Goal: Transaction & Acquisition: Download file/media

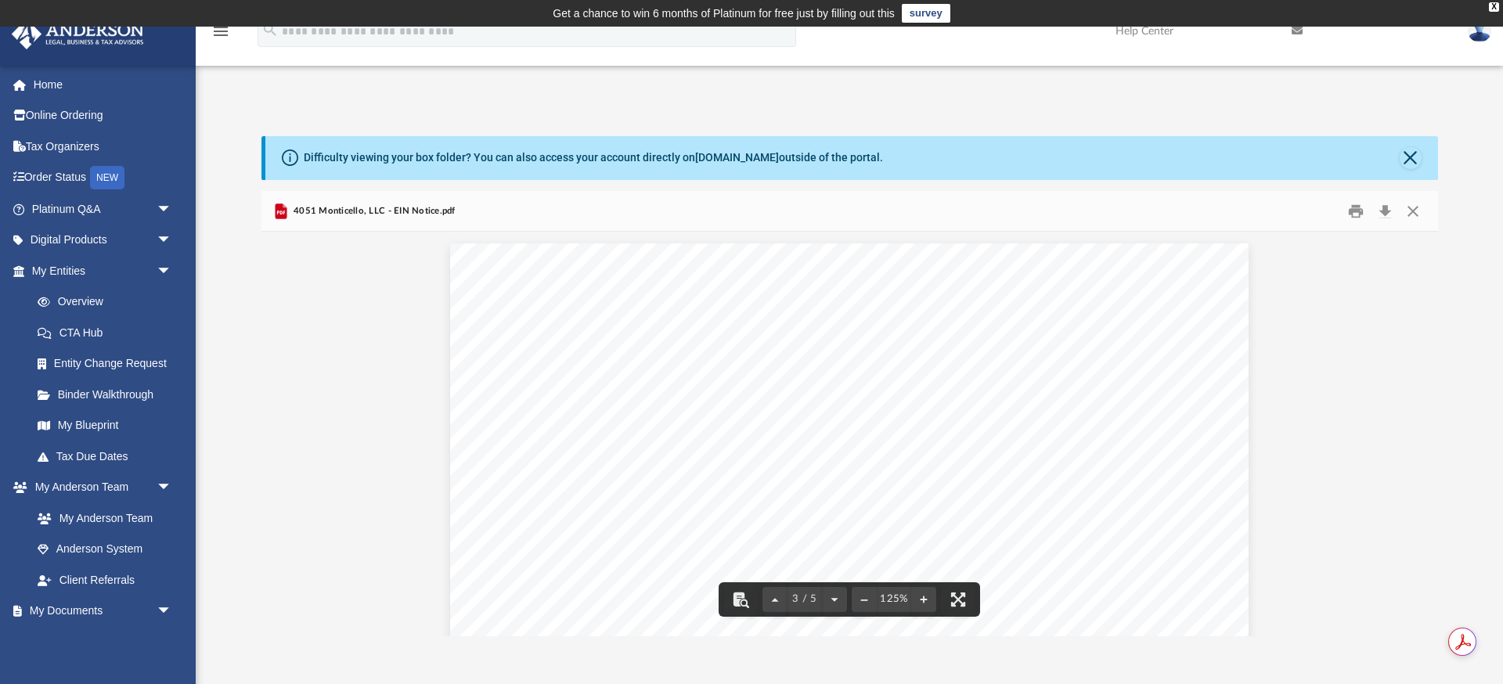
scroll to position [2114, 0]
click at [1413, 163] on button "Close" at bounding box center [1411, 158] width 22 height 22
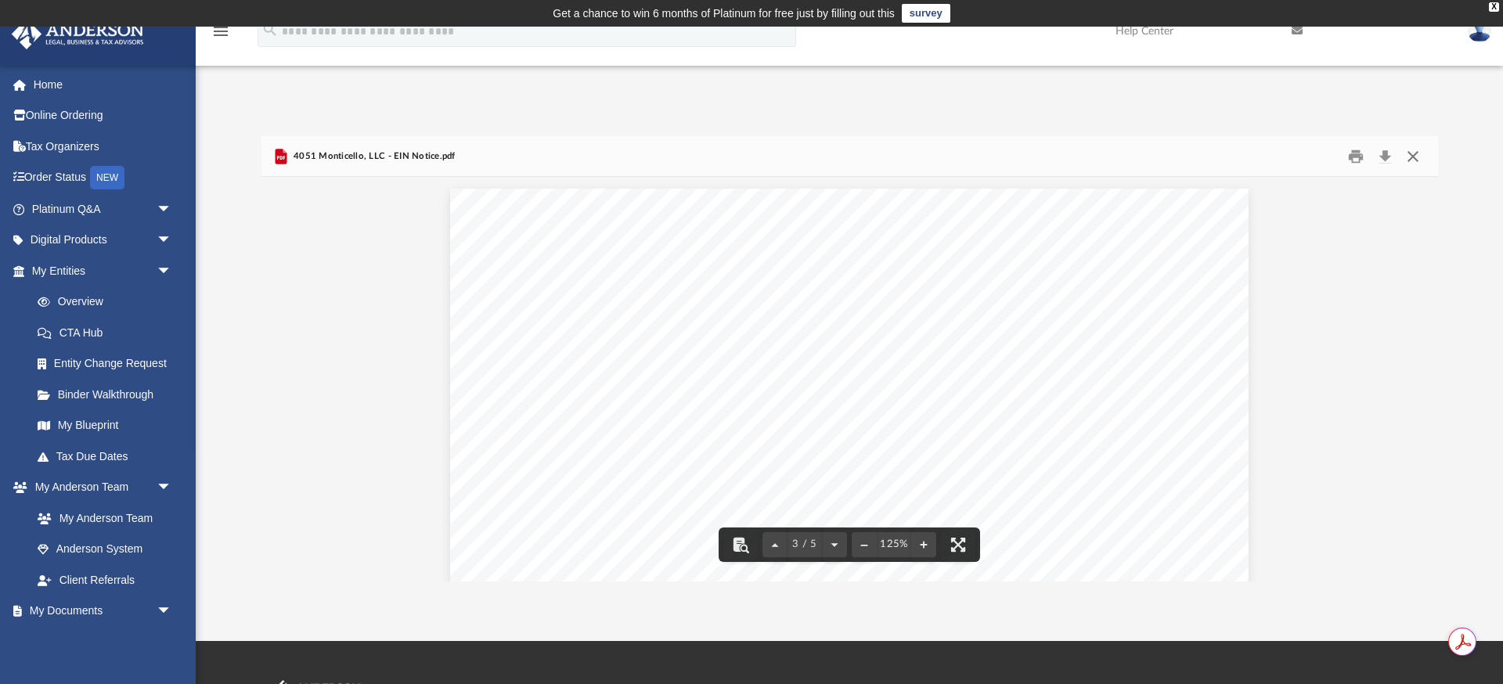
click at [1418, 157] on button "Close" at bounding box center [1413, 156] width 28 height 24
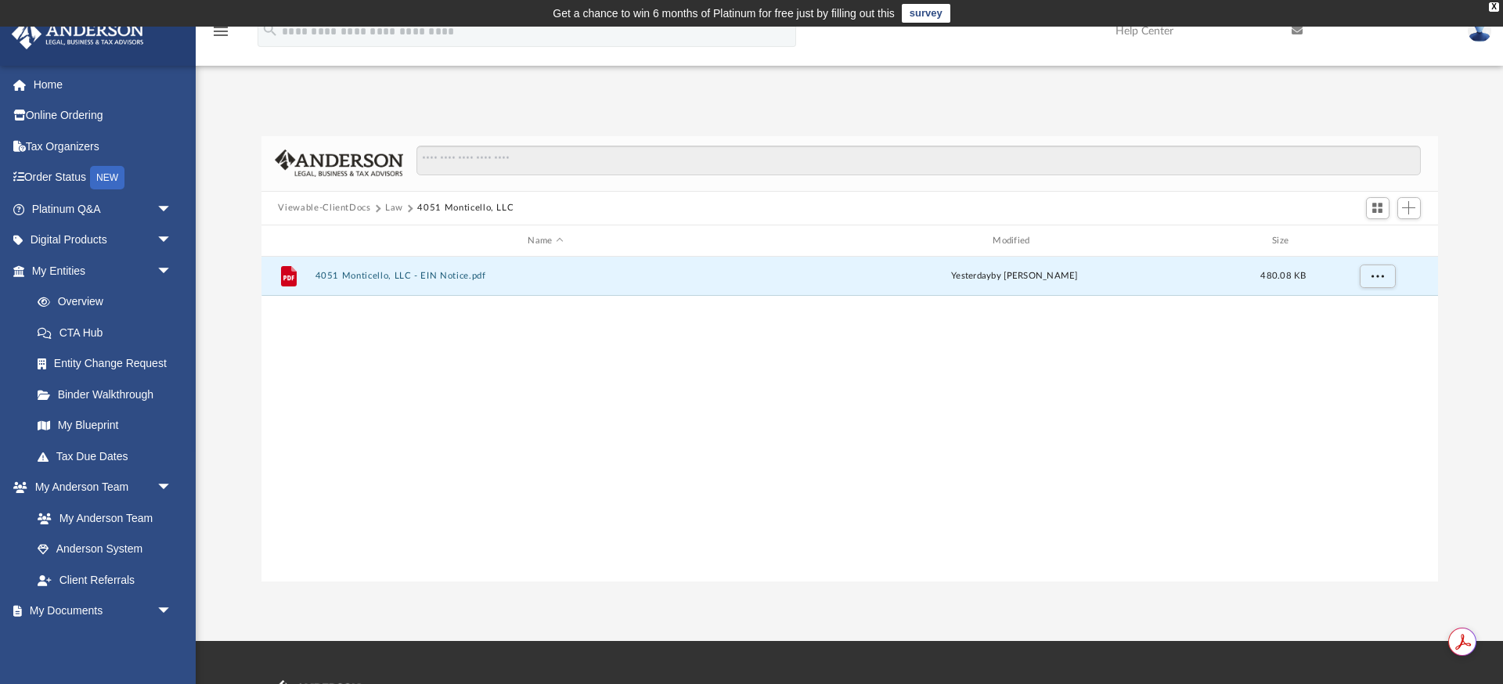
click at [366, 208] on button "Viewable-ClientDocs" at bounding box center [324, 208] width 92 height 14
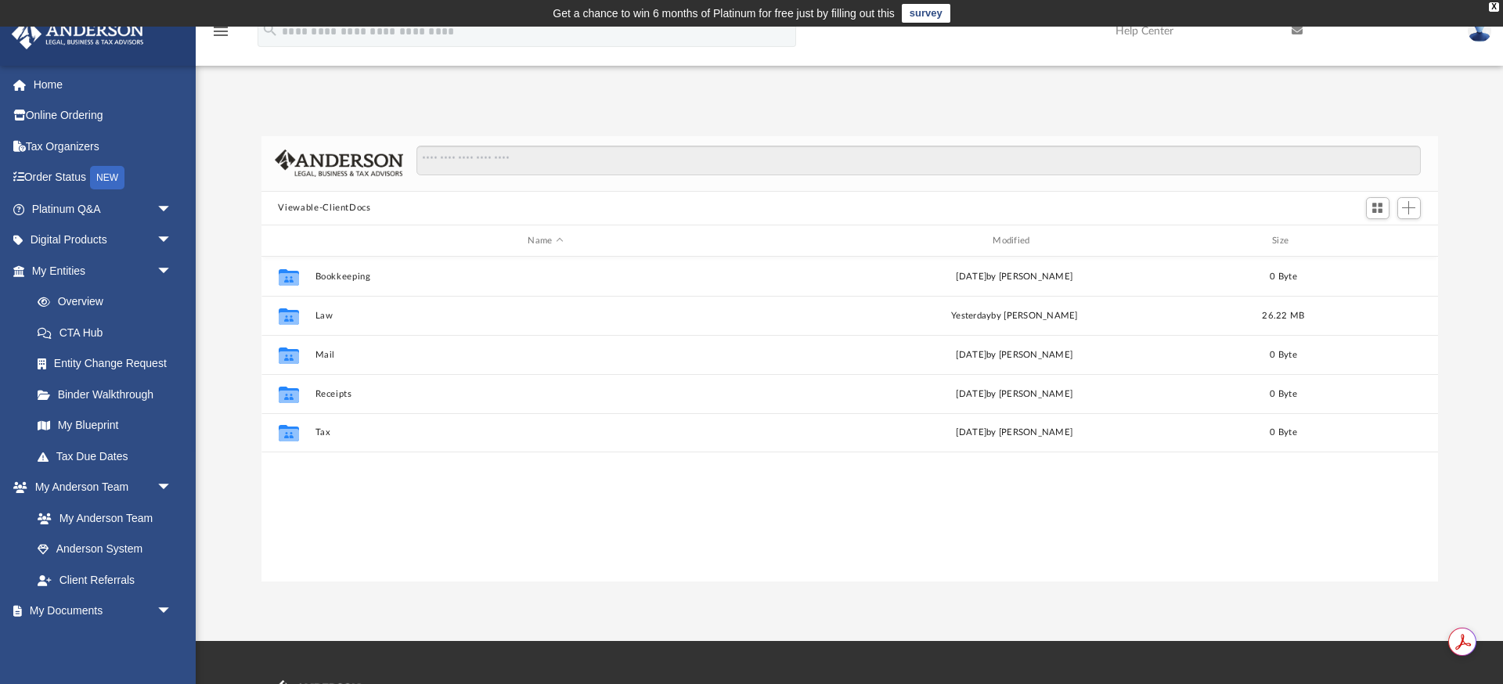
click at [395, 207] on div "Viewable-ClientDocs" at bounding box center [850, 209] width 1177 height 34
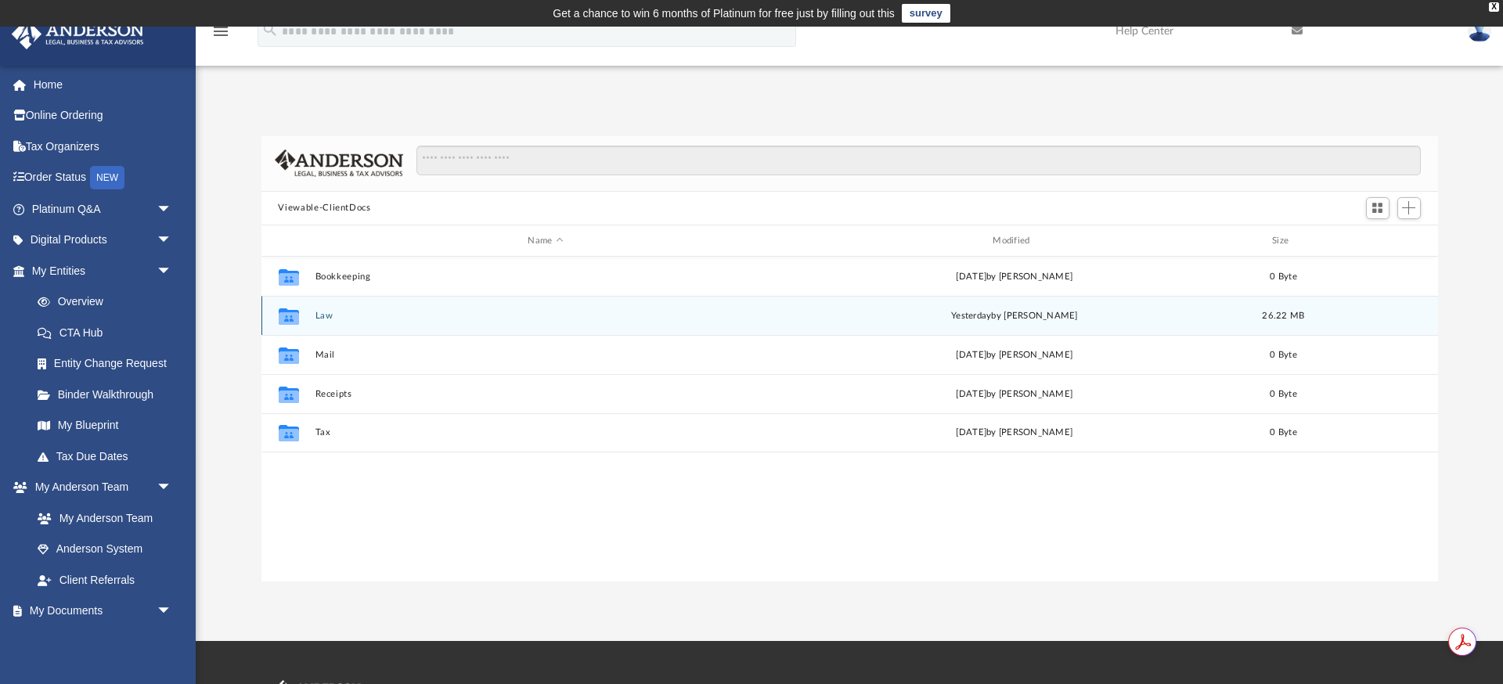
click at [312, 322] on div "Collaborated Folder Law [DATE] by [PERSON_NAME] 26.22 MB" at bounding box center [850, 315] width 1177 height 39
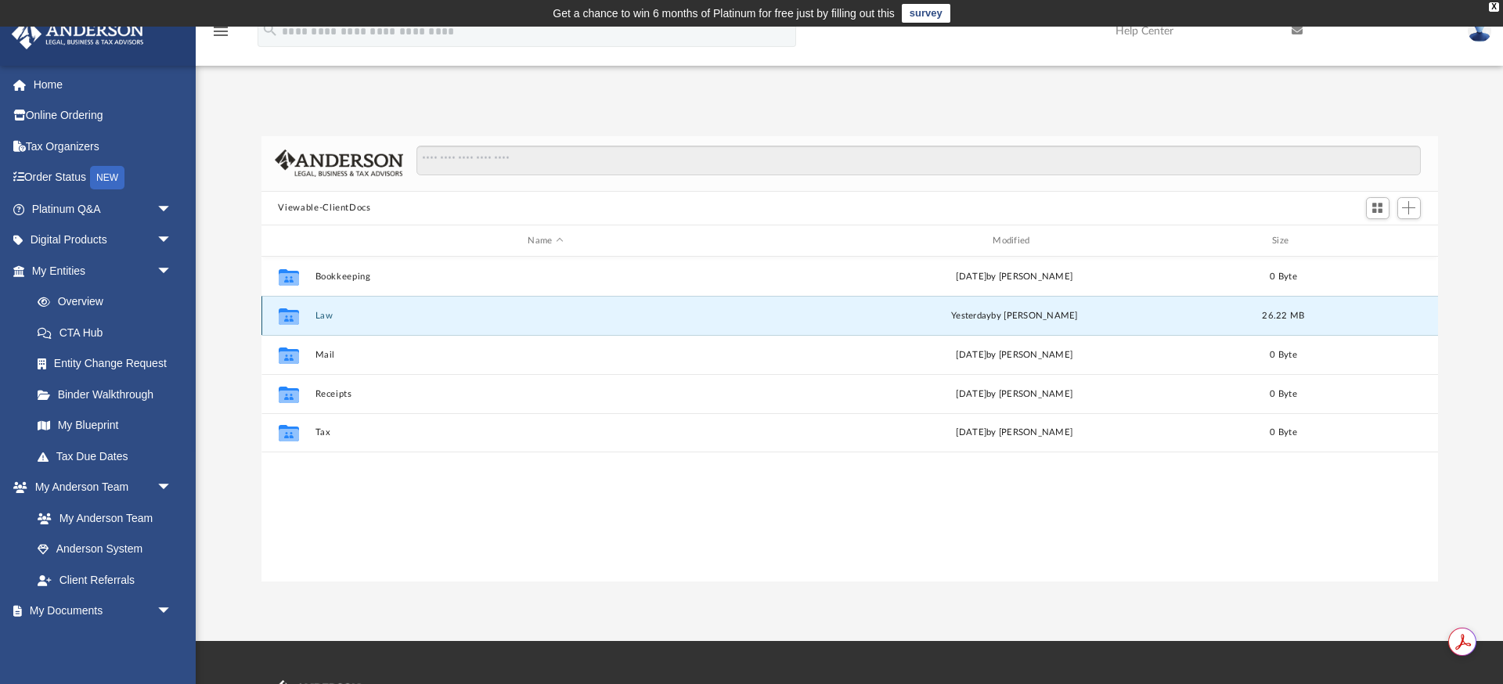
click at [330, 313] on button "Law" at bounding box center [546, 316] width 462 height 10
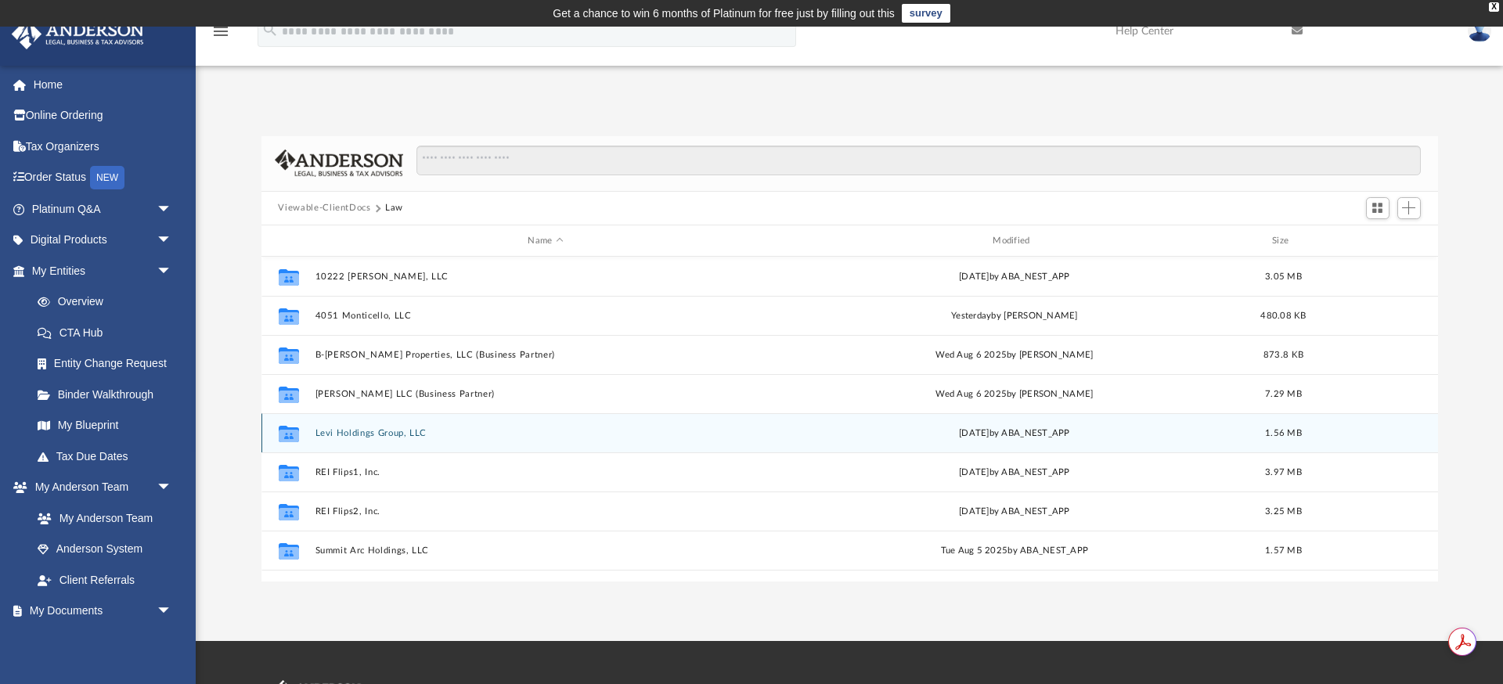
click at [359, 439] on div "Collaborated Folder Levi Holdings Group, LLC Fri Aug 8 2025 by ABA_NEST_APP 1.5…" at bounding box center [850, 432] width 1177 height 39
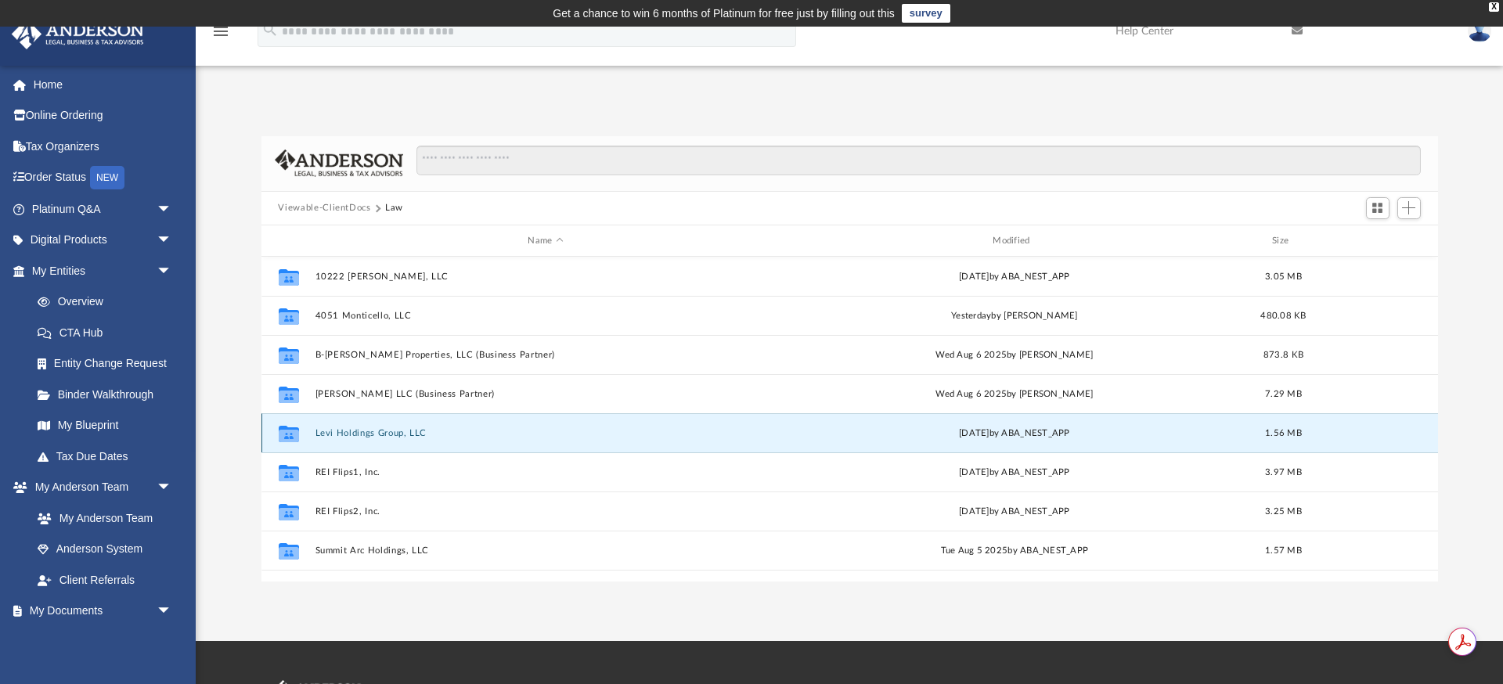
click at [359, 431] on button "Levi Holdings Group, LLC" at bounding box center [546, 433] width 462 height 10
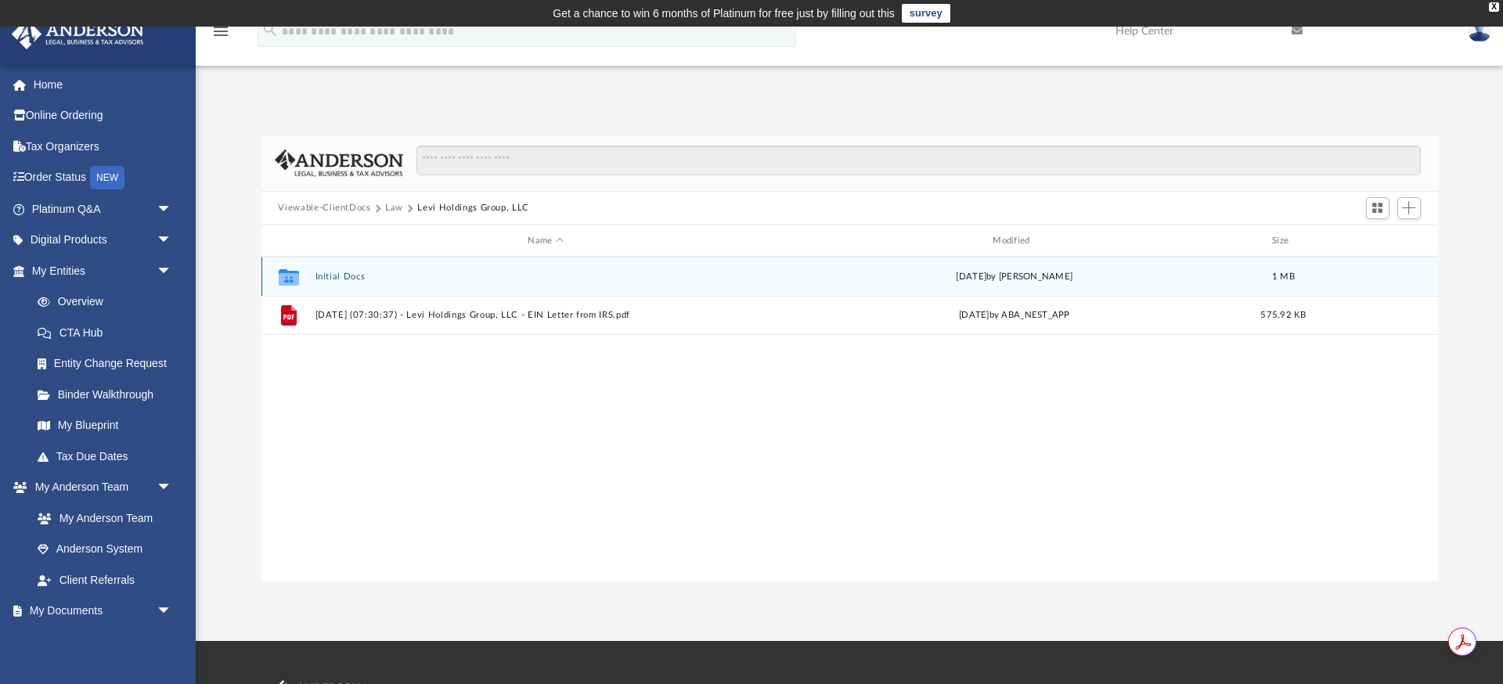
click at [324, 272] on button "Initial Docs" at bounding box center [546, 277] width 462 height 10
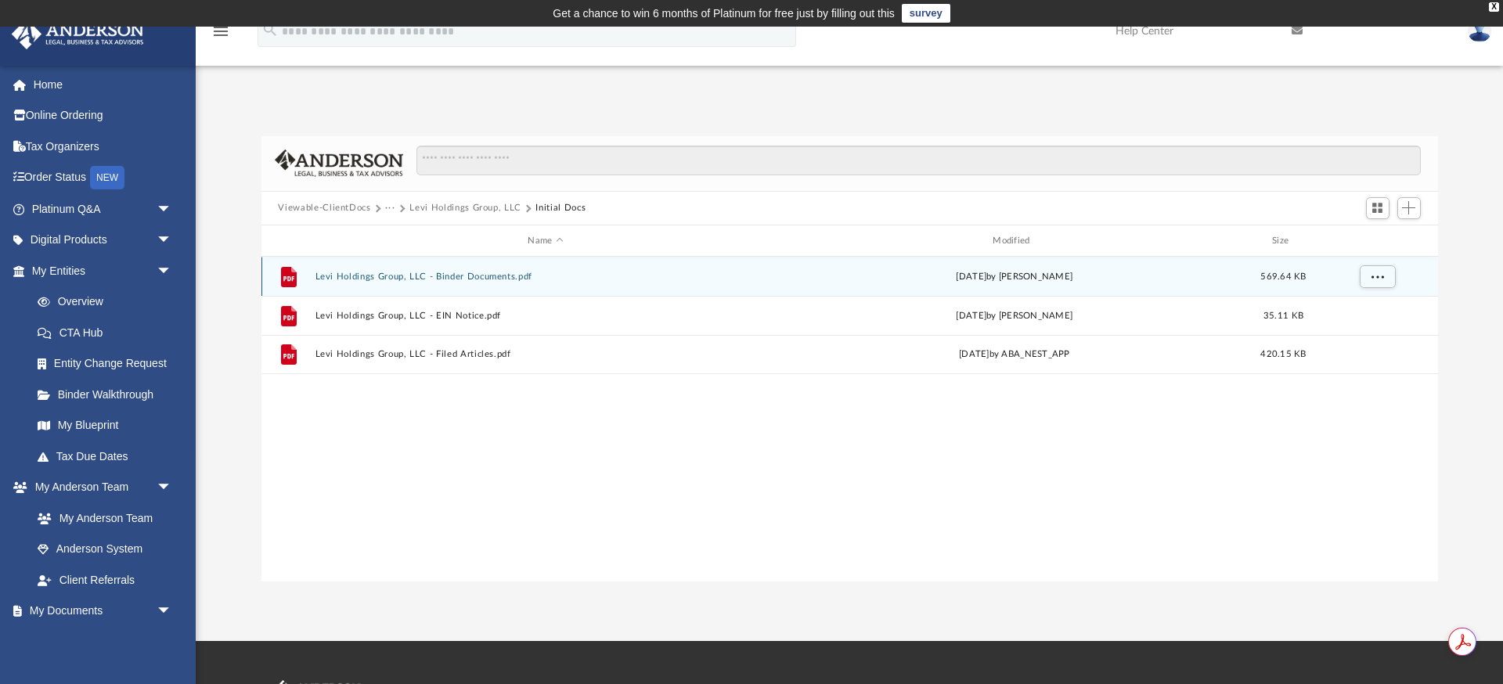
click at [368, 276] on button "Levi Holdings Group, LLC - Binder Documents.pdf" at bounding box center [546, 277] width 462 height 10
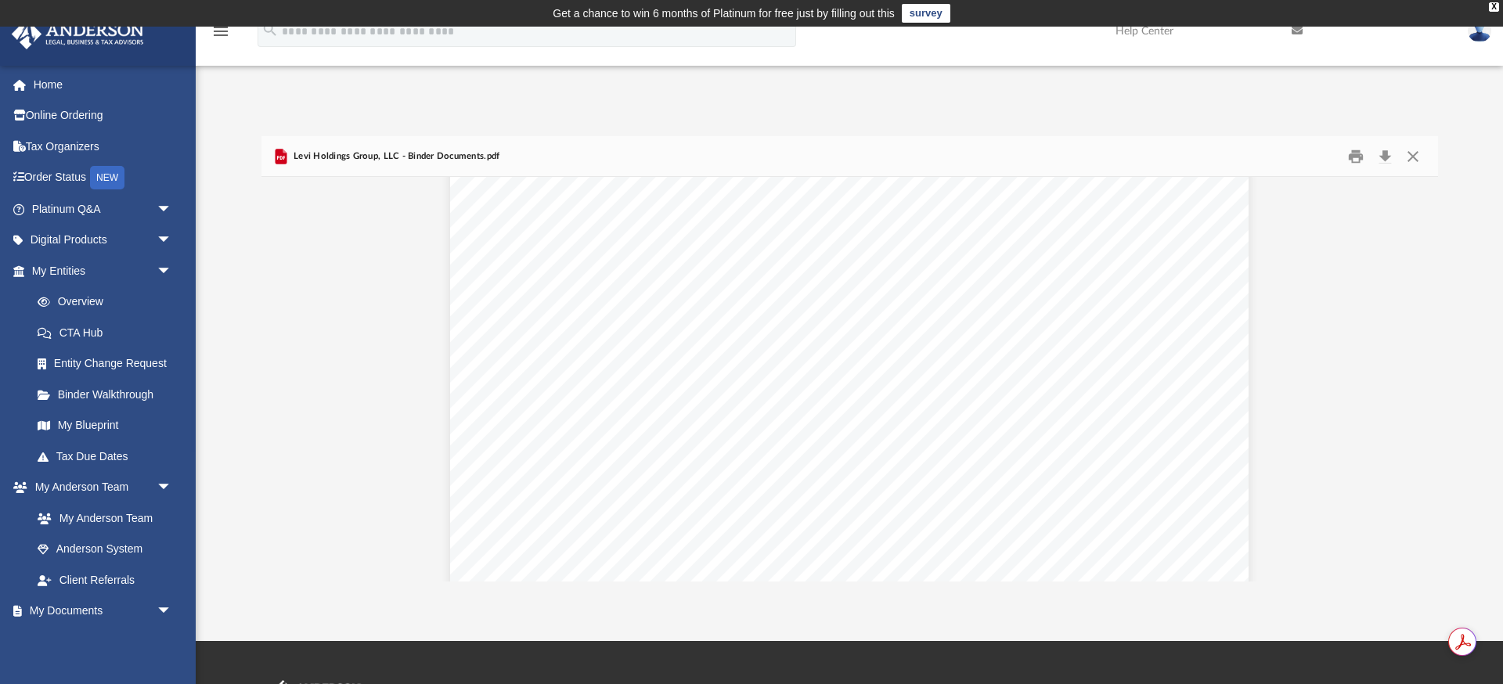
scroll to position [7074, 0]
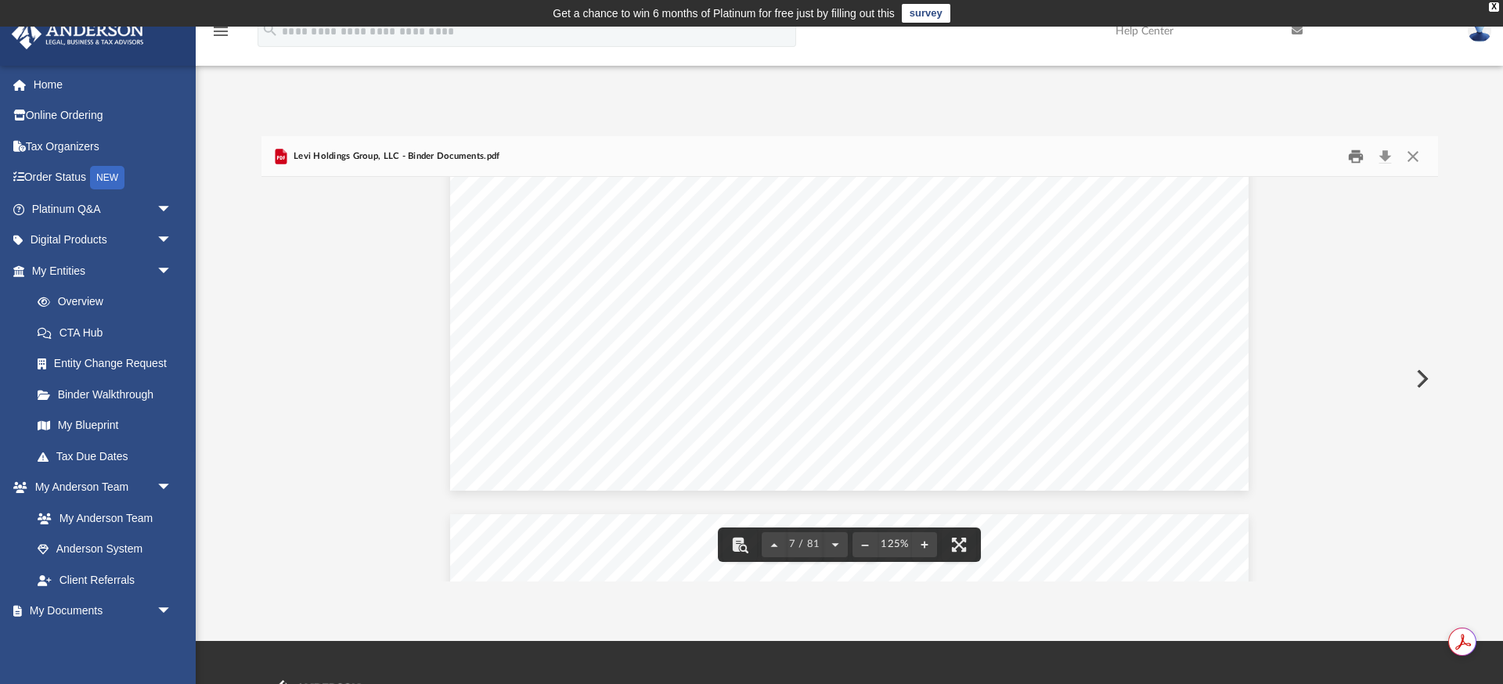
click at [1355, 153] on button "Print" at bounding box center [1355, 156] width 31 height 24
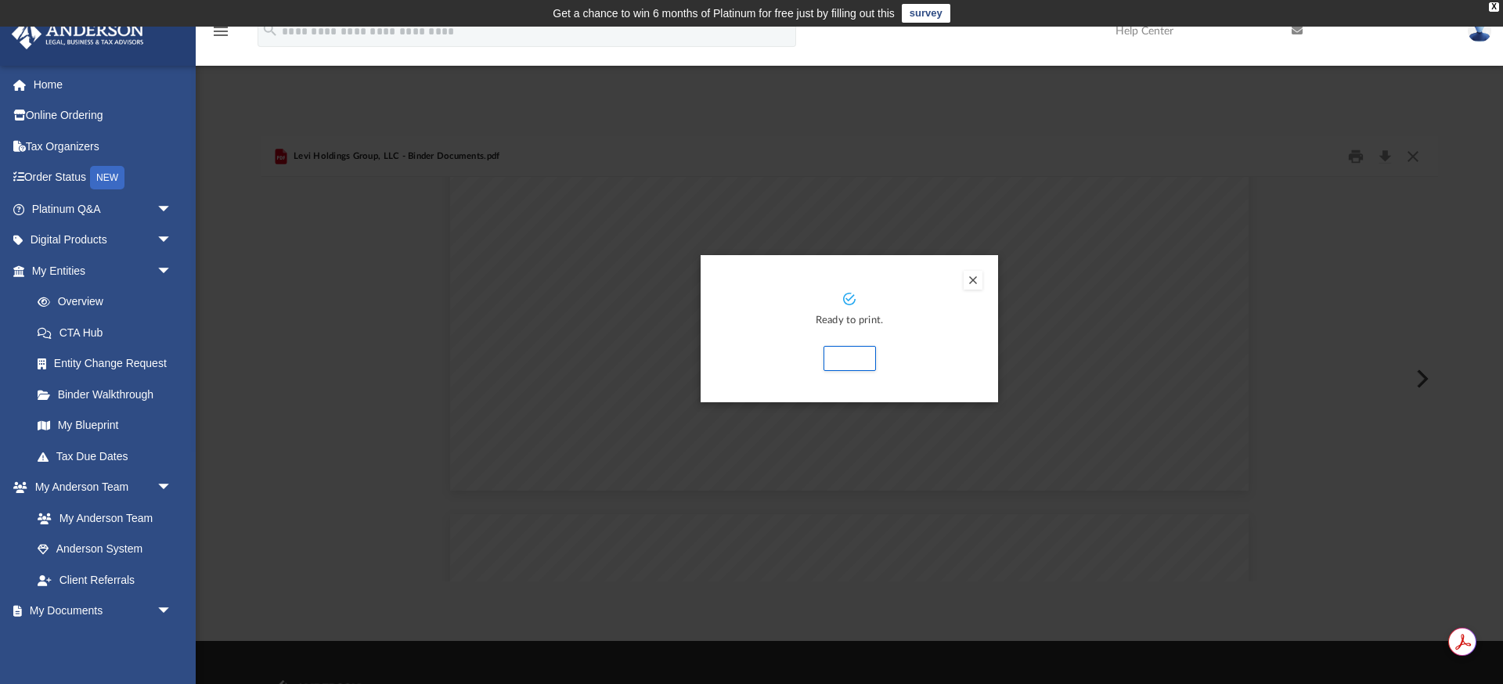
click at [987, 273] on div "Ready to print. Print" at bounding box center [850, 328] width 298 height 147
click at [976, 277] on button "Preview" at bounding box center [973, 280] width 19 height 19
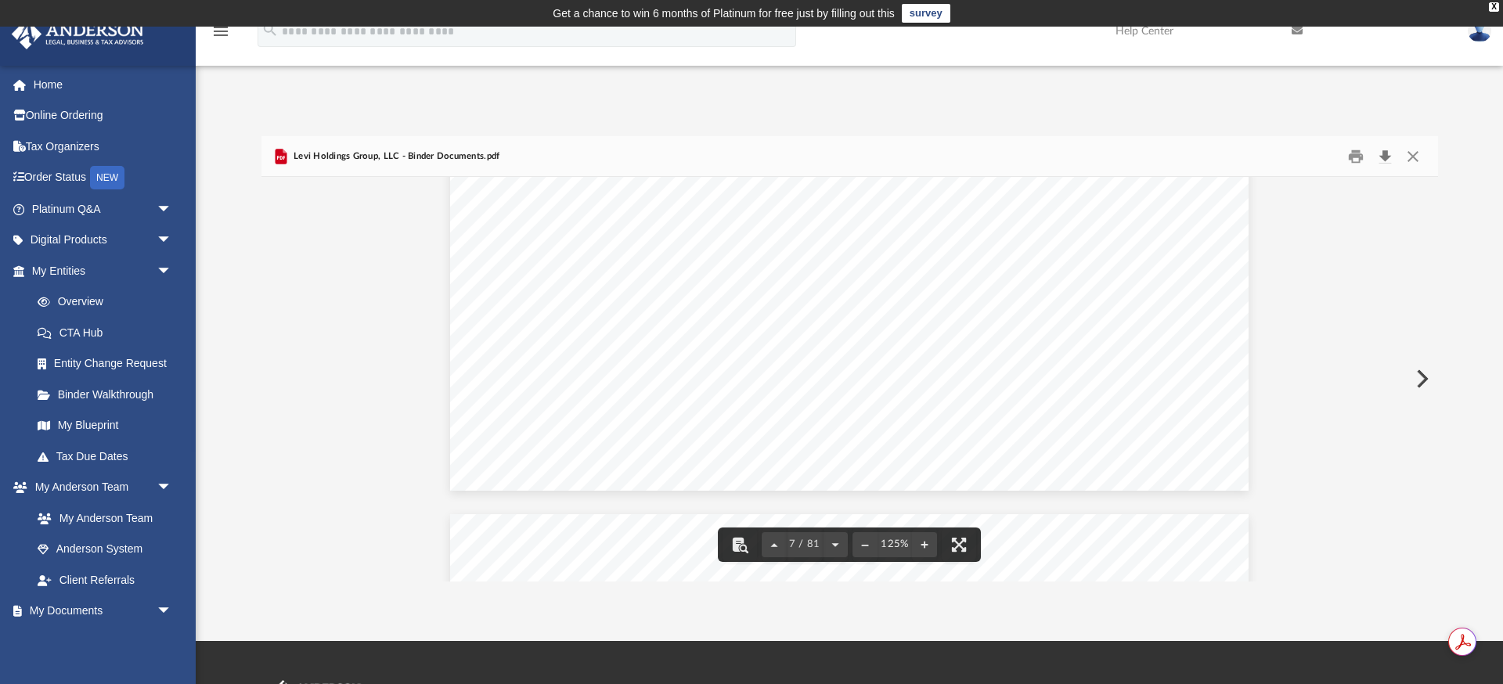
click at [1379, 161] on button "Download" at bounding box center [1386, 156] width 28 height 24
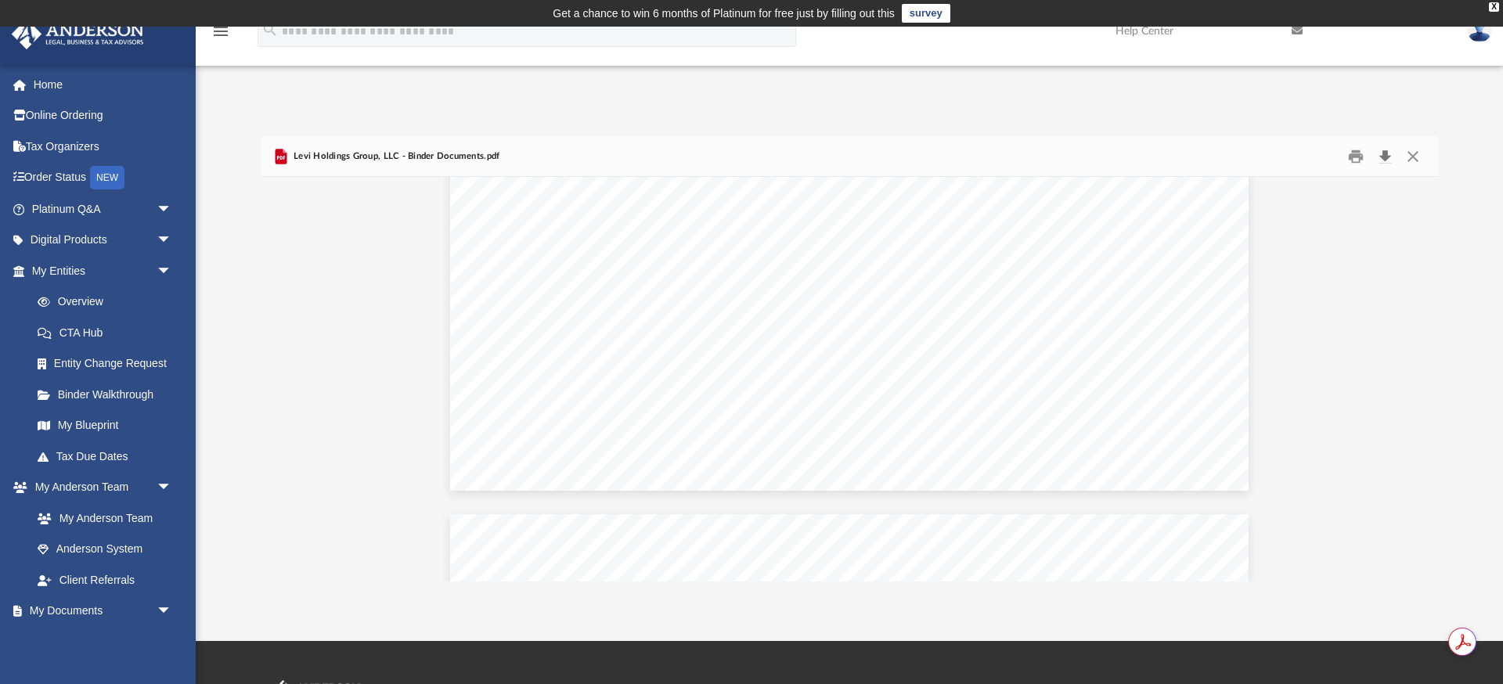
scroll to position [6342, 0]
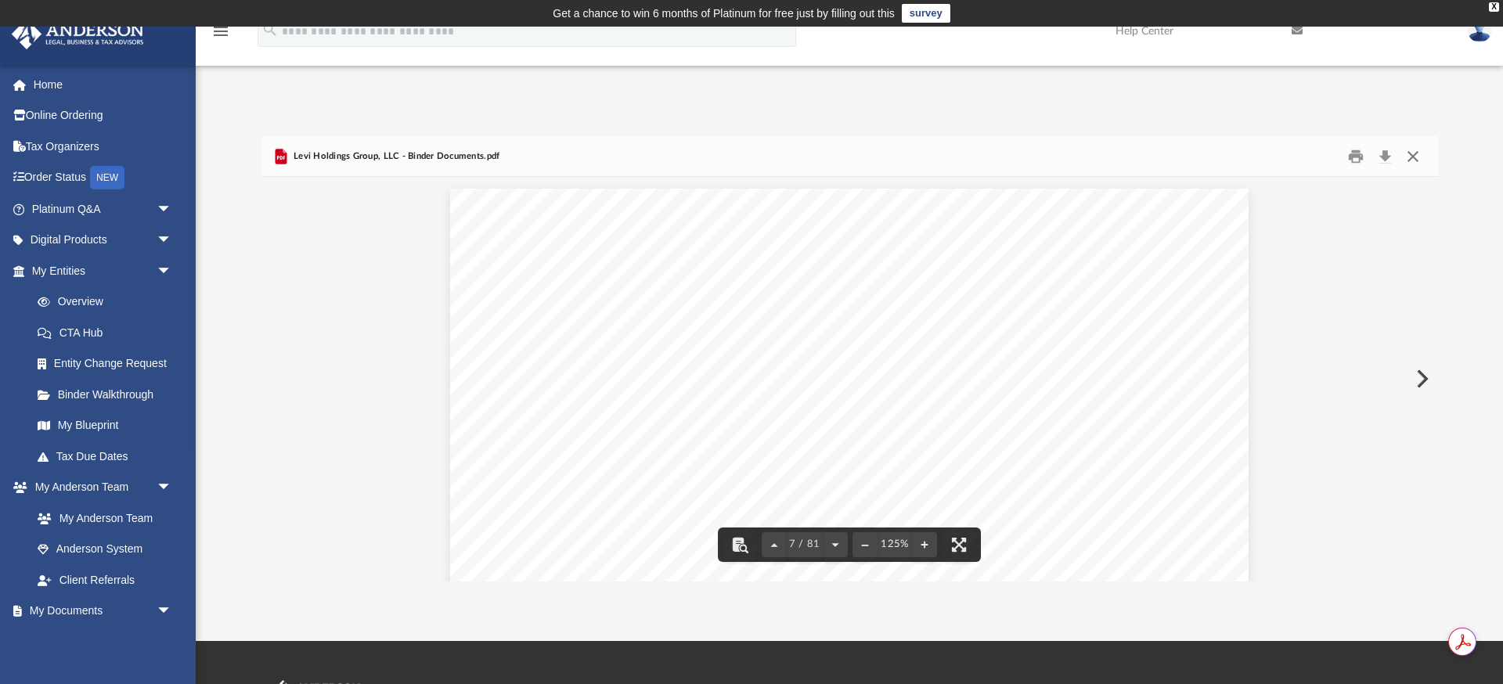
click at [1420, 150] on button "Close" at bounding box center [1413, 156] width 28 height 24
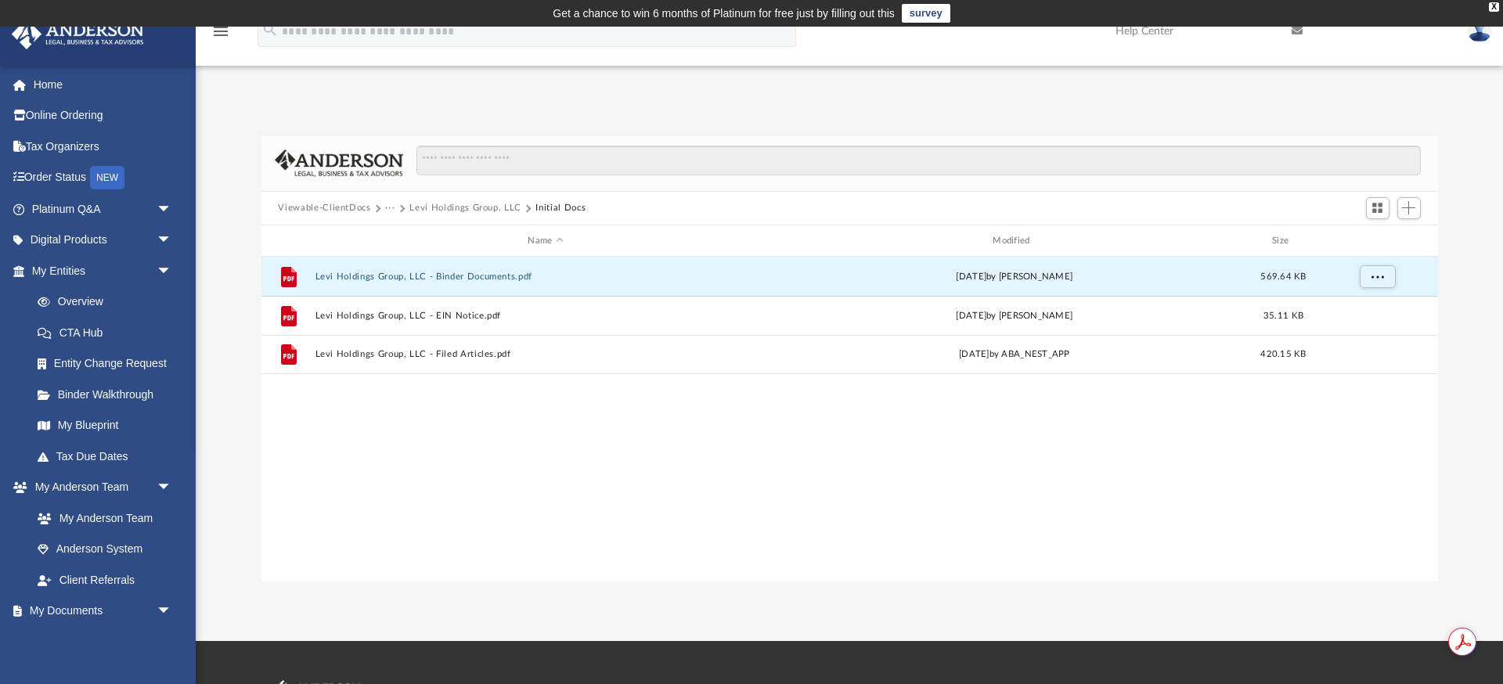
click at [392, 213] on button "···" at bounding box center [390, 208] width 10 height 14
click at [394, 241] on li "Law" at bounding box center [403, 236] width 18 height 16
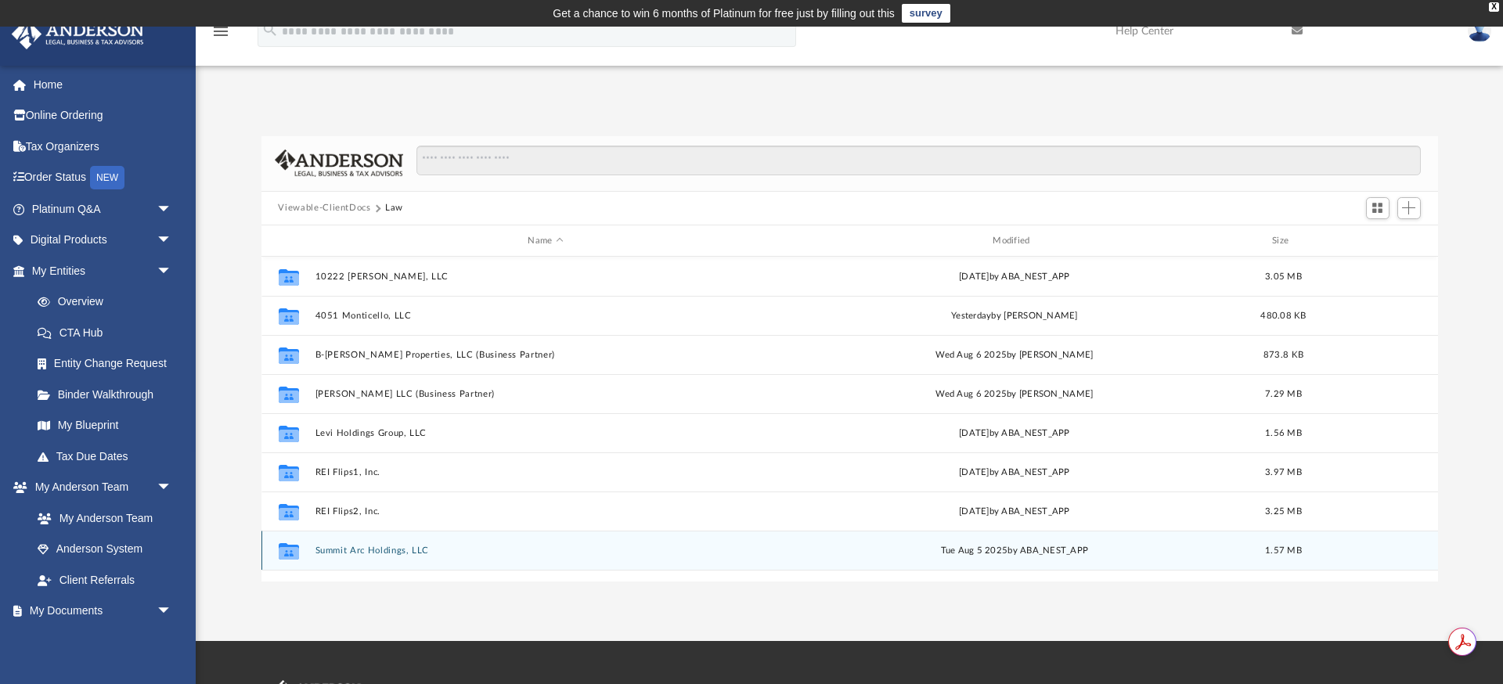
click at [381, 548] on button "Summit Arc Holdings, LLC" at bounding box center [546, 551] width 462 height 10
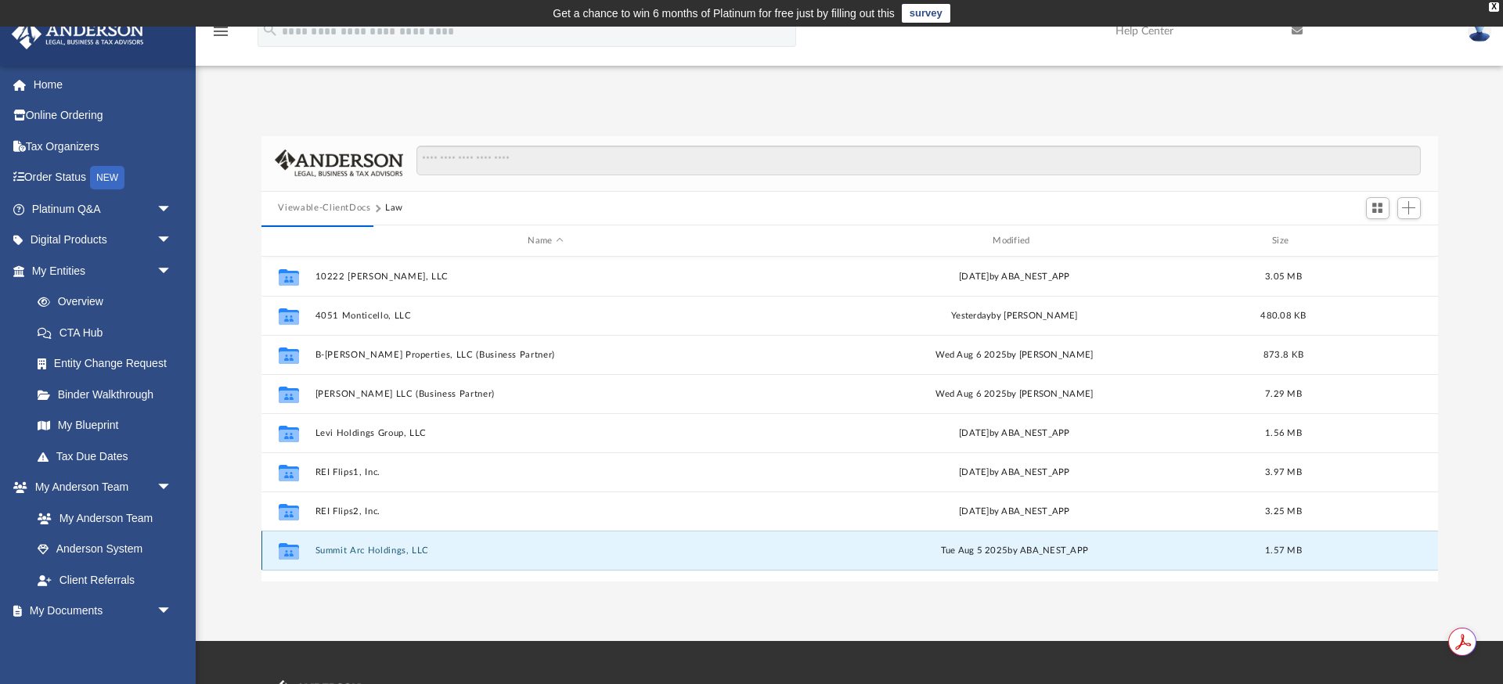
click at [395, 539] on div "Collaborated Folder Summit Arc Holdings, LLC [DATE] by ABA_NEST_APP 1.57 MB" at bounding box center [850, 550] width 1177 height 39
click at [391, 550] on button "Summit Arc Holdings, LLC" at bounding box center [546, 551] width 462 height 10
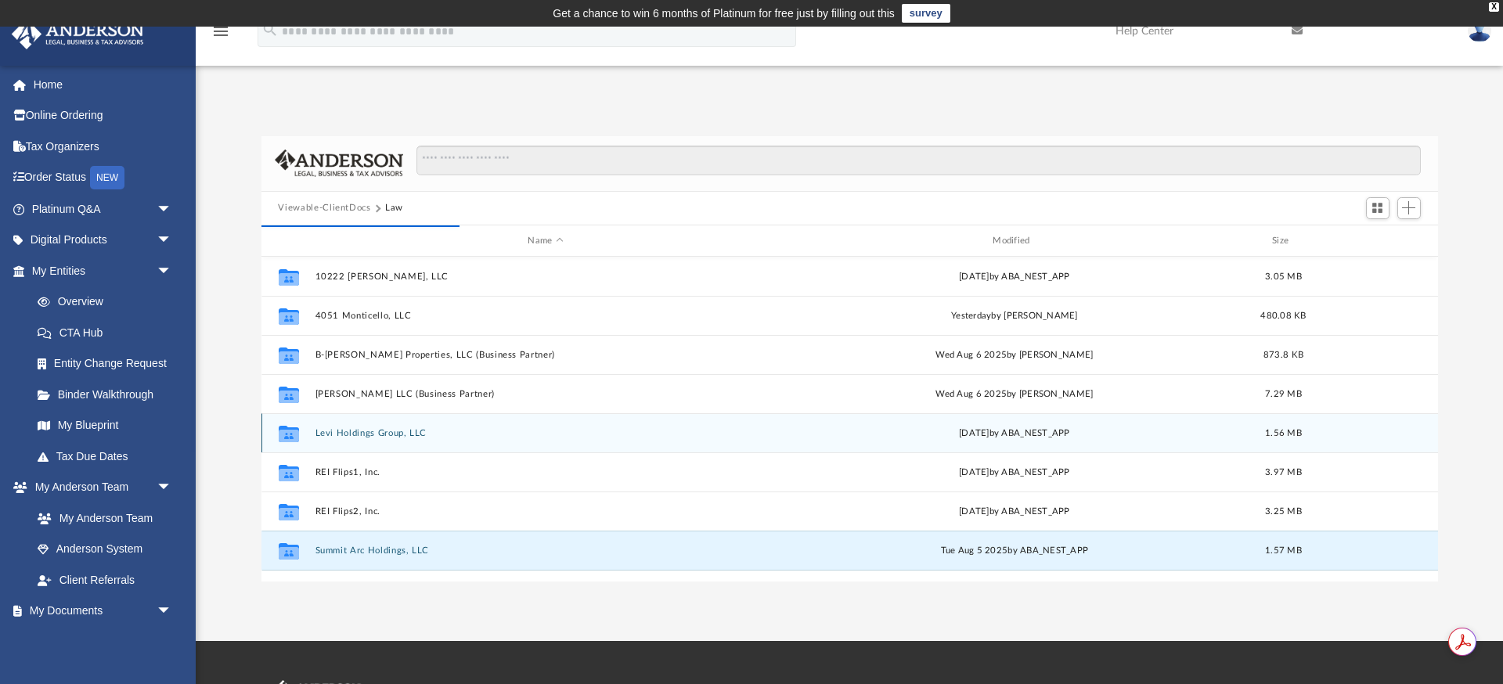
scroll to position [28, 0]
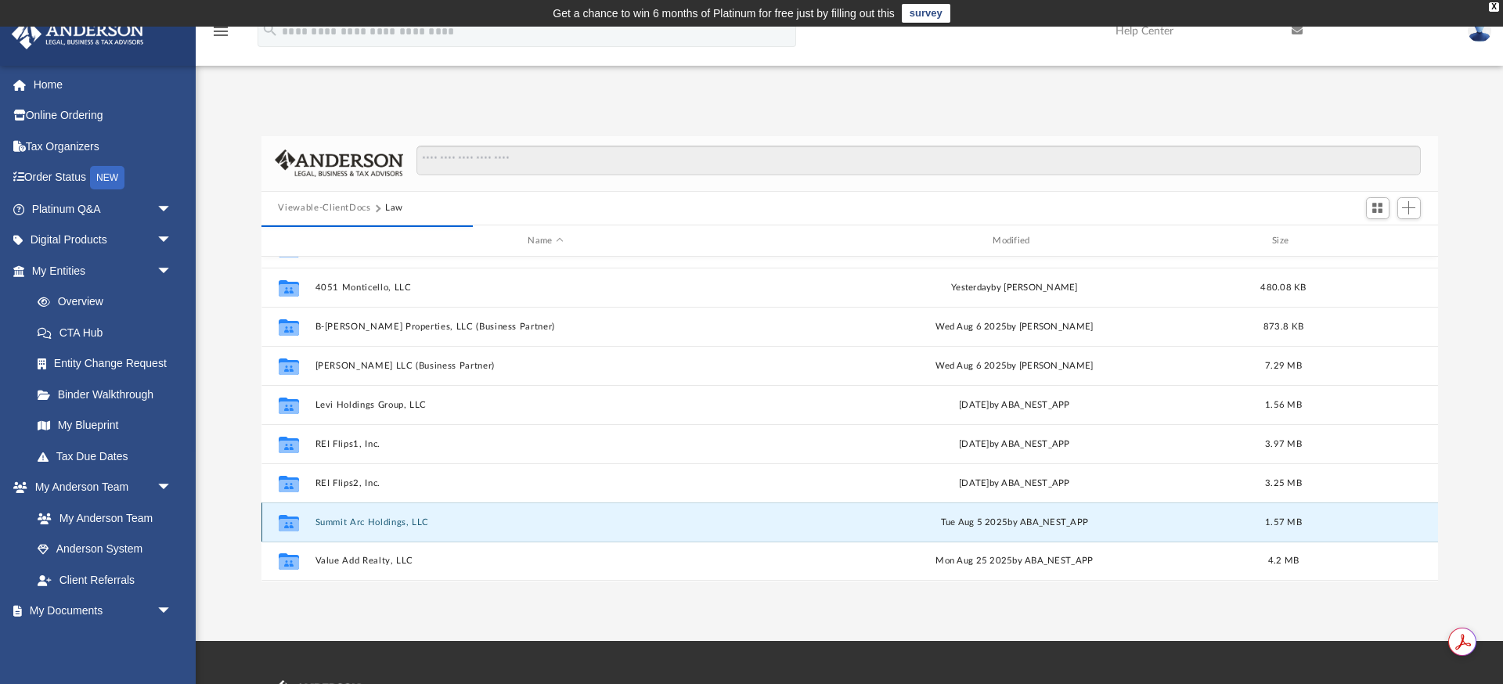
click at [415, 514] on div "Collaborated Folder Summit Arc Holdings, LLC [DATE] by ABA_NEST_APP 1.57 MB" at bounding box center [850, 522] width 1177 height 39
click at [413, 520] on button "Summit Arc Holdings, LLC" at bounding box center [546, 523] width 462 height 10
click at [279, 514] on icon "Collaborated Folder" at bounding box center [288, 523] width 25 height 25
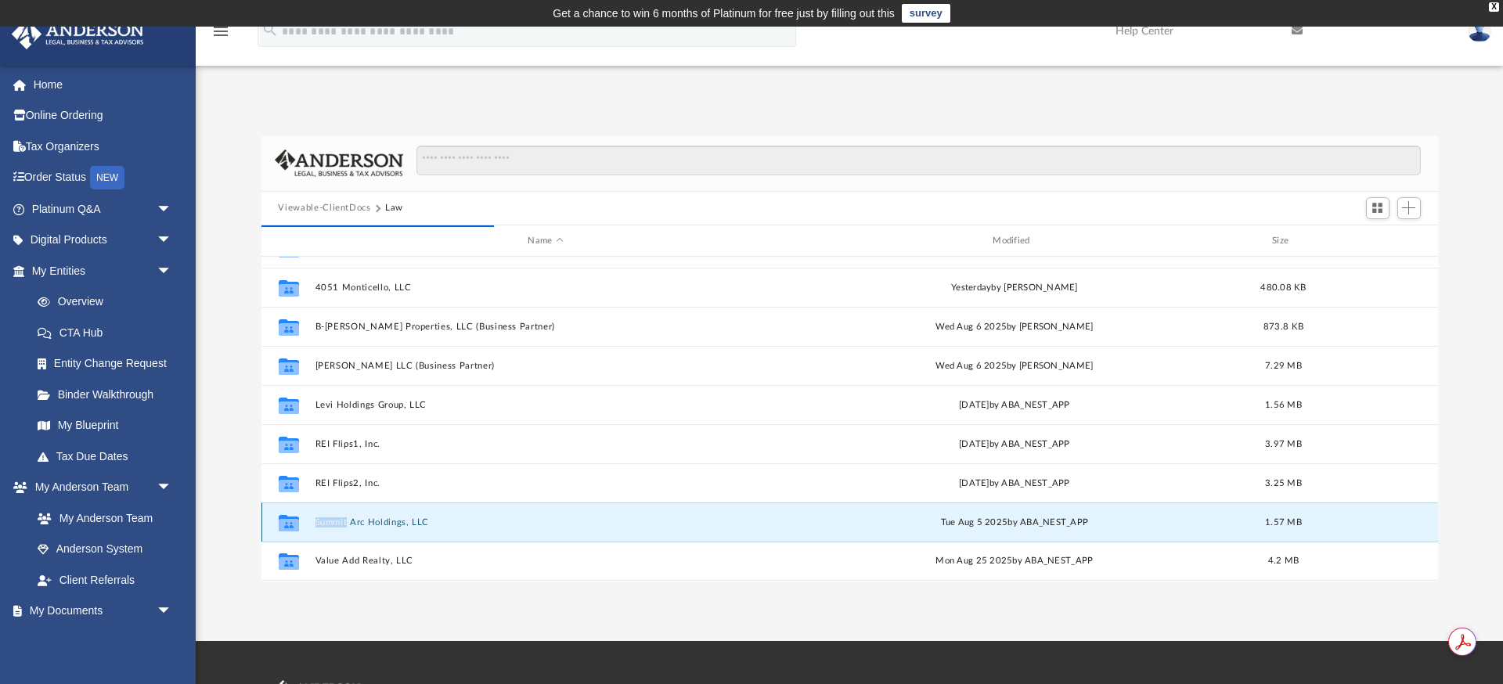
click at [279, 514] on icon "Collaborated Folder" at bounding box center [288, 523] width 25 height 25
click at [282, 519] on icon "grid" at bounding box center [288, 525] width 20 height 13
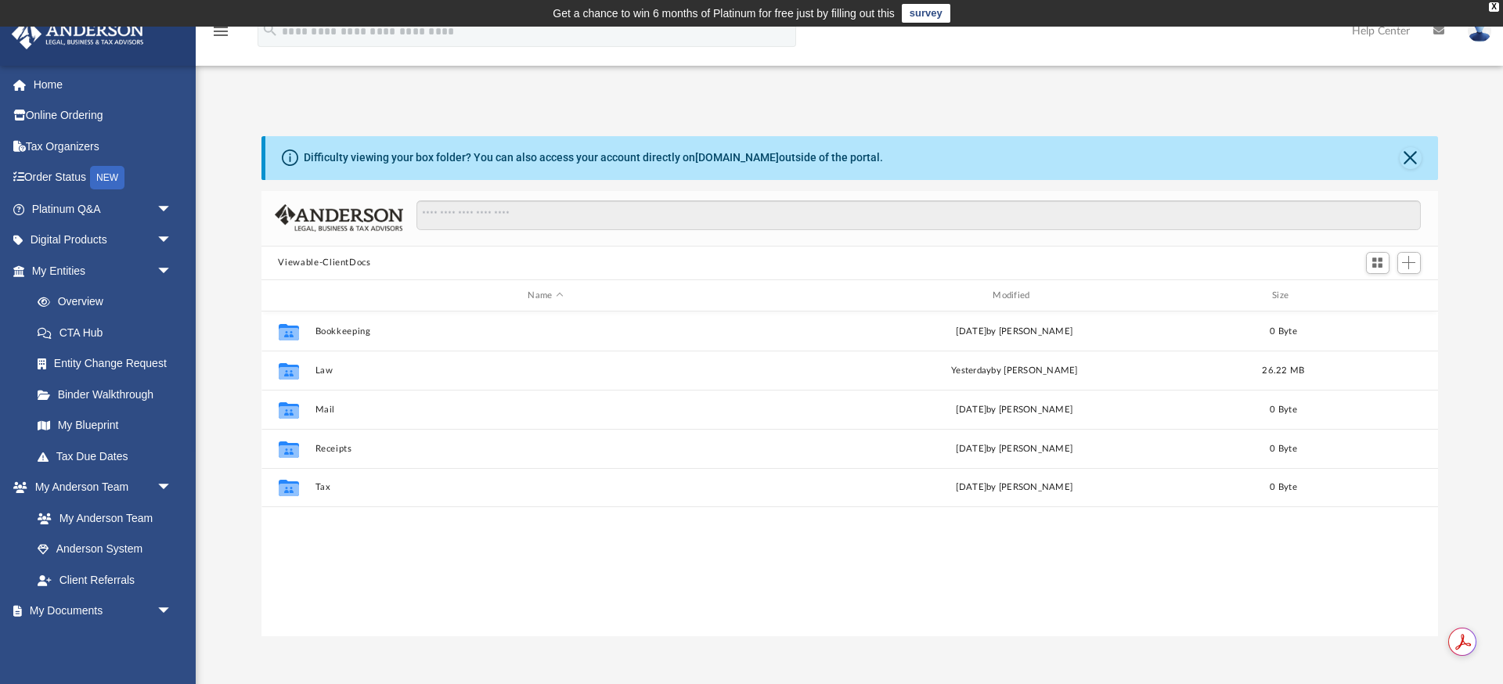
scroll to position [356, 1177]
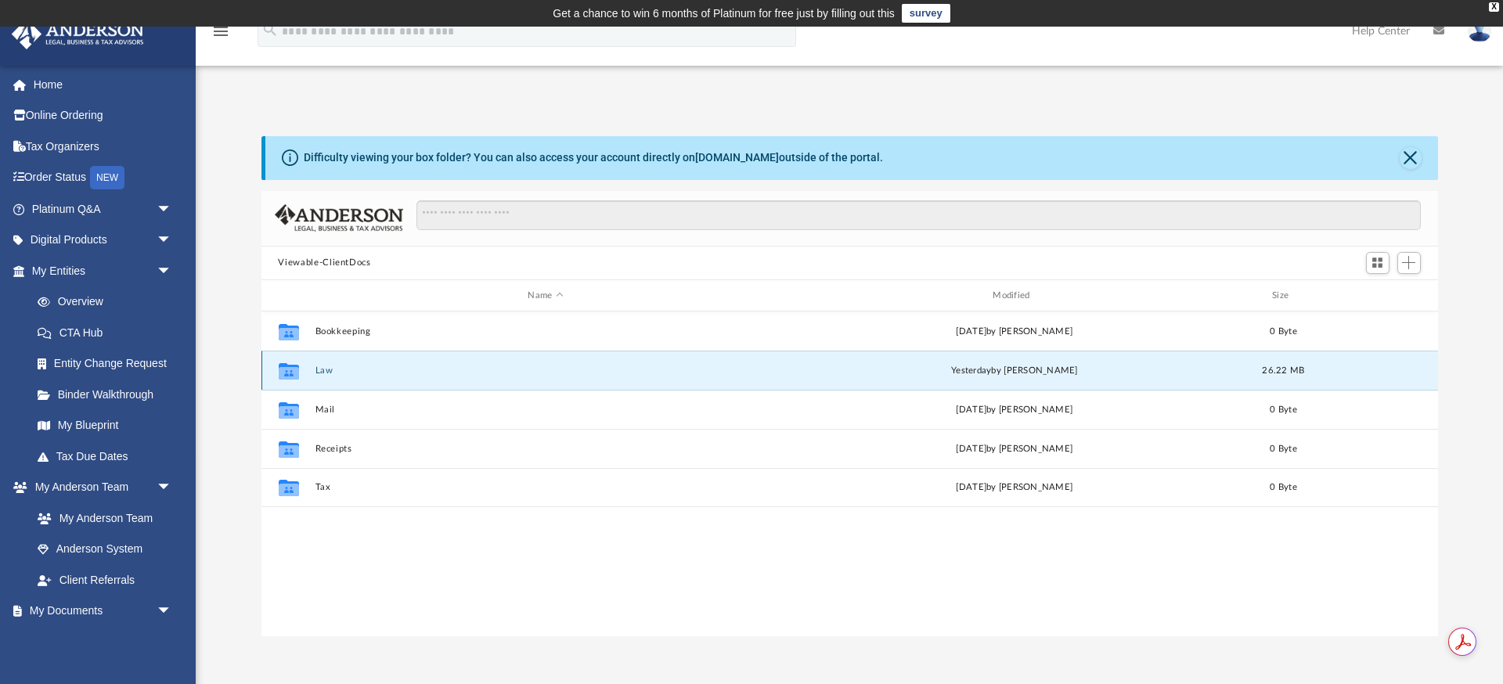
click at [322, 373] on button "Law" at bounding box center [546, 371] width 462 height 10
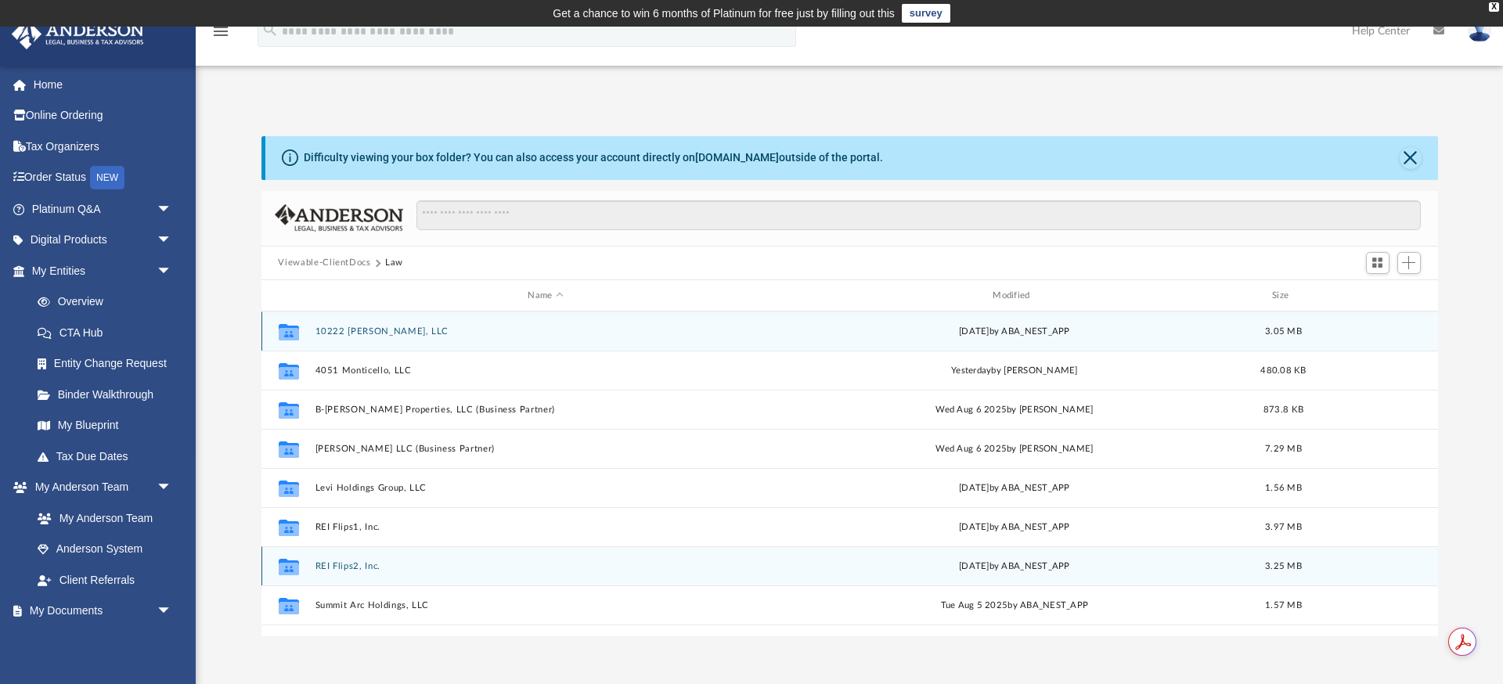
scroll to position [28, 0]
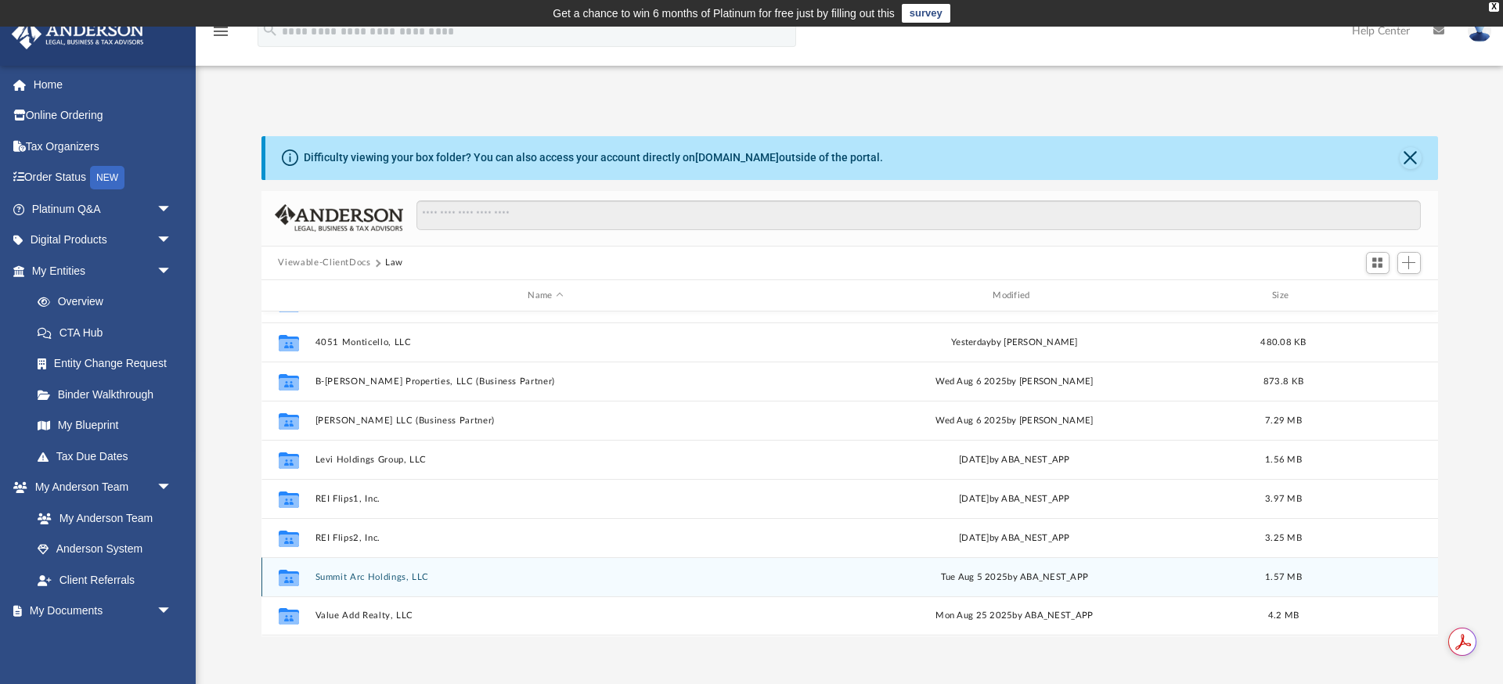
click at [281, 575] on icon "grid" at bounding box center [288, 580] width 20 height 13
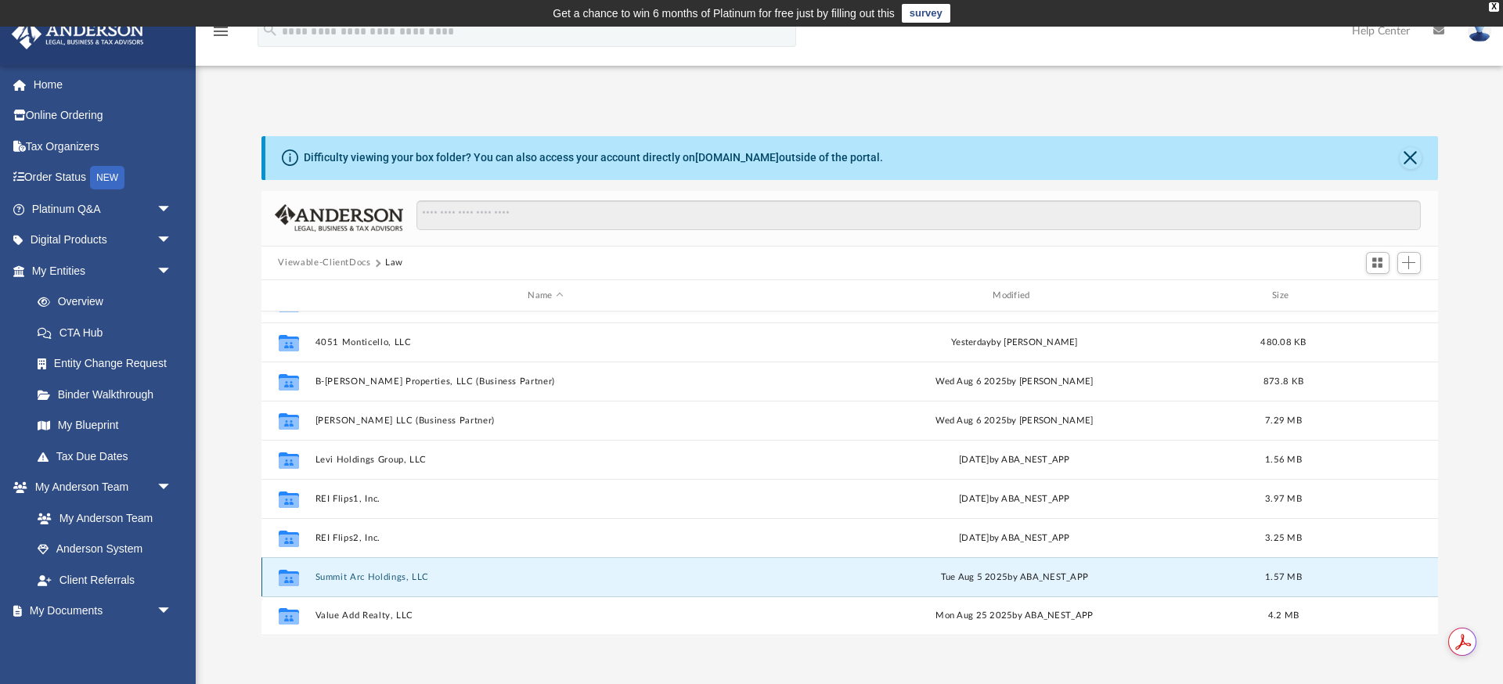
click at [314, 583] on div "Collaborated Folder Summit Arc Holdings, LLC [DATE] by ABA_NEST_APP 1.57 MB" at bounding box center [850, 576] width 1177 height 39
click at [332, 582] on button "Summit Arc Holdings, LLC" at bounding box center [546, 577] width 462 height 10
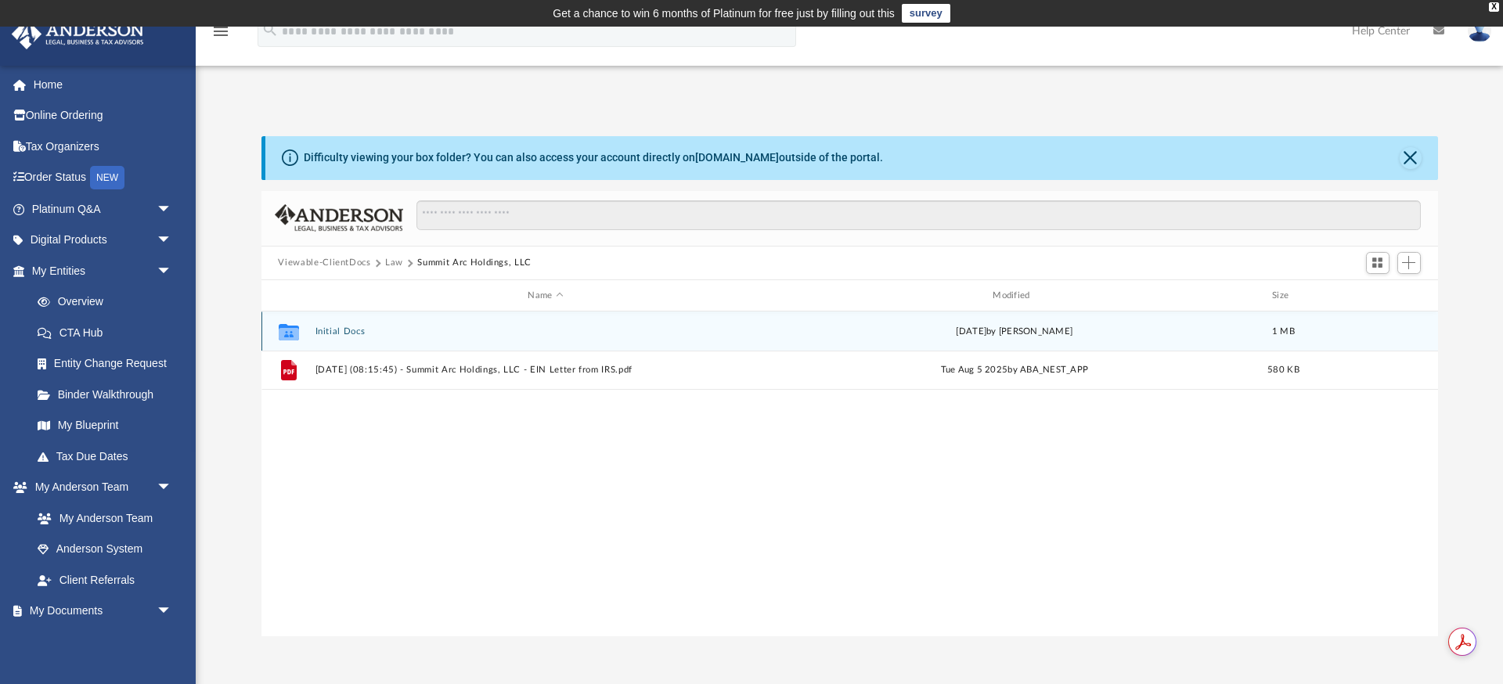
click at [420, 330] on button "Initial Docs" at bounding box center [546, 332] width 462 height 10
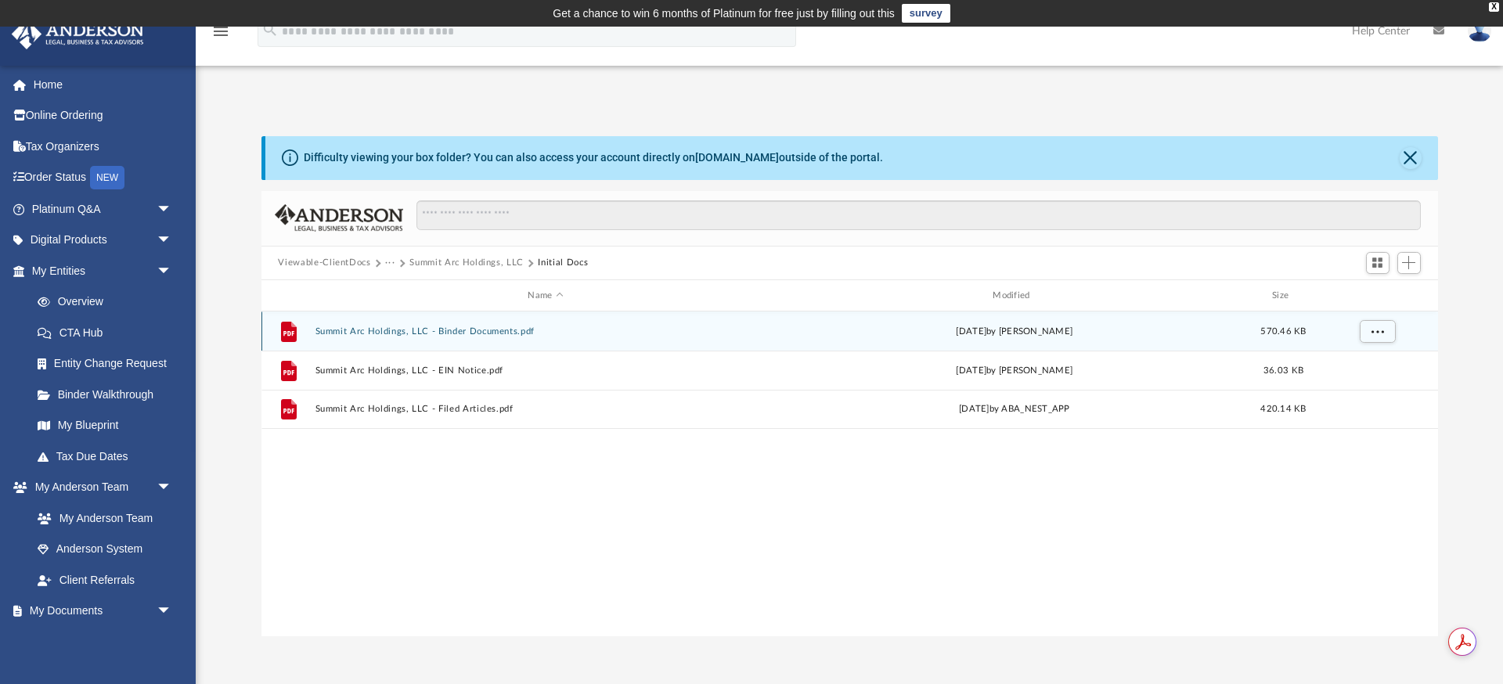
click at [429, 330] on button "Summit Arc Holdings, LLC - Binder Documents.pdf" at bounding box center [546, 332] width 462 height 10
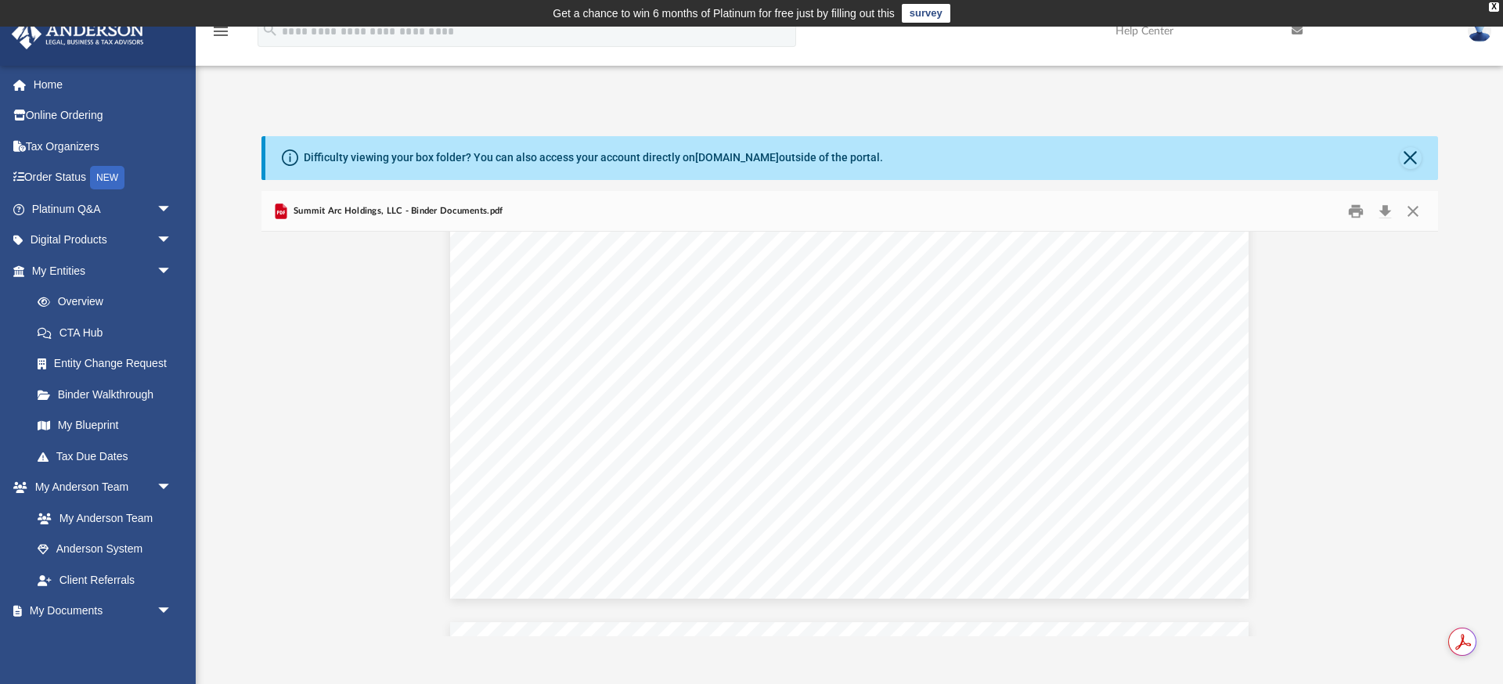
scroll to position [9506, 0]
click at [1392, 208] on button "Download" at bounding box center [1386, 211] width 28 height 24
click at [1423, 213] on button "Close" at bounding box center [1413, 211] width 28 height 24
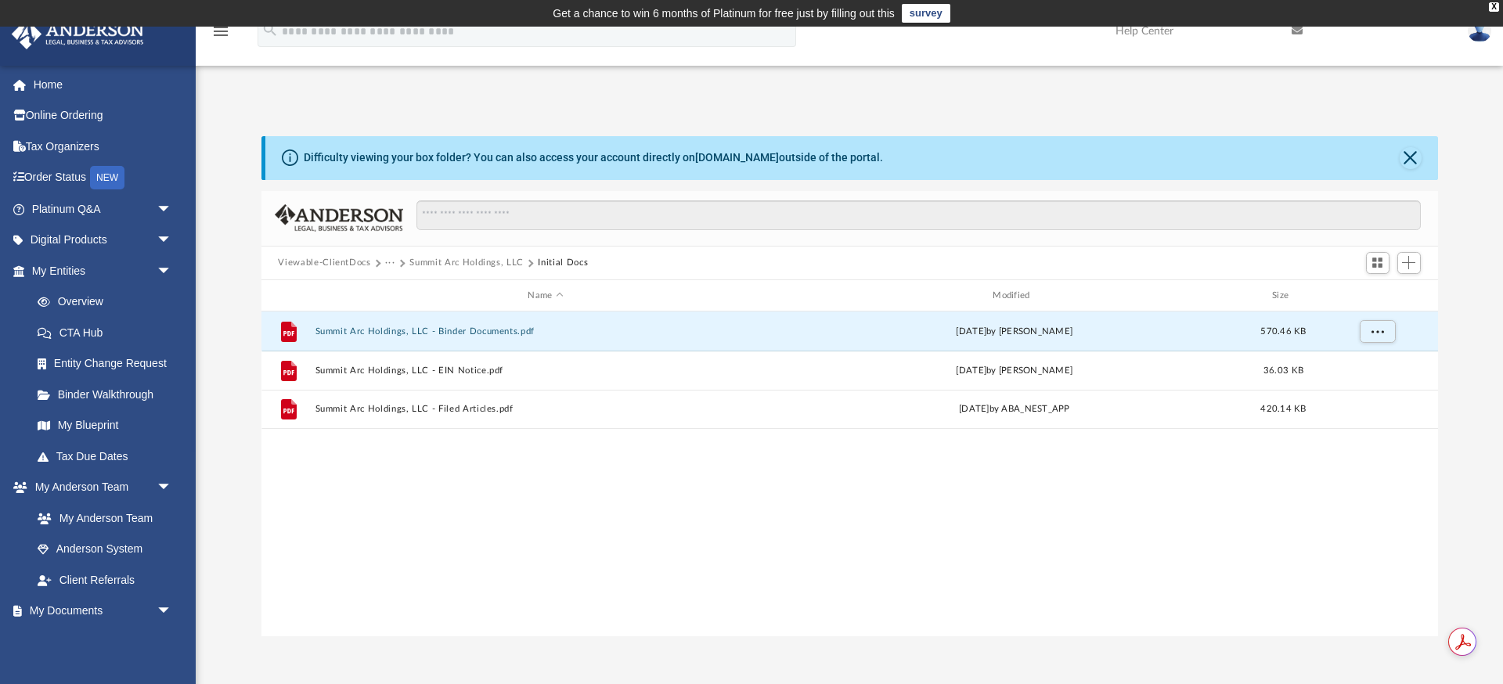
click at [390, 261] on button "···" at bounding box center [390, 263] width 10 height 14
click at [401, 283] on li "Law" at bounding box center [403, 291] width 18 height 16
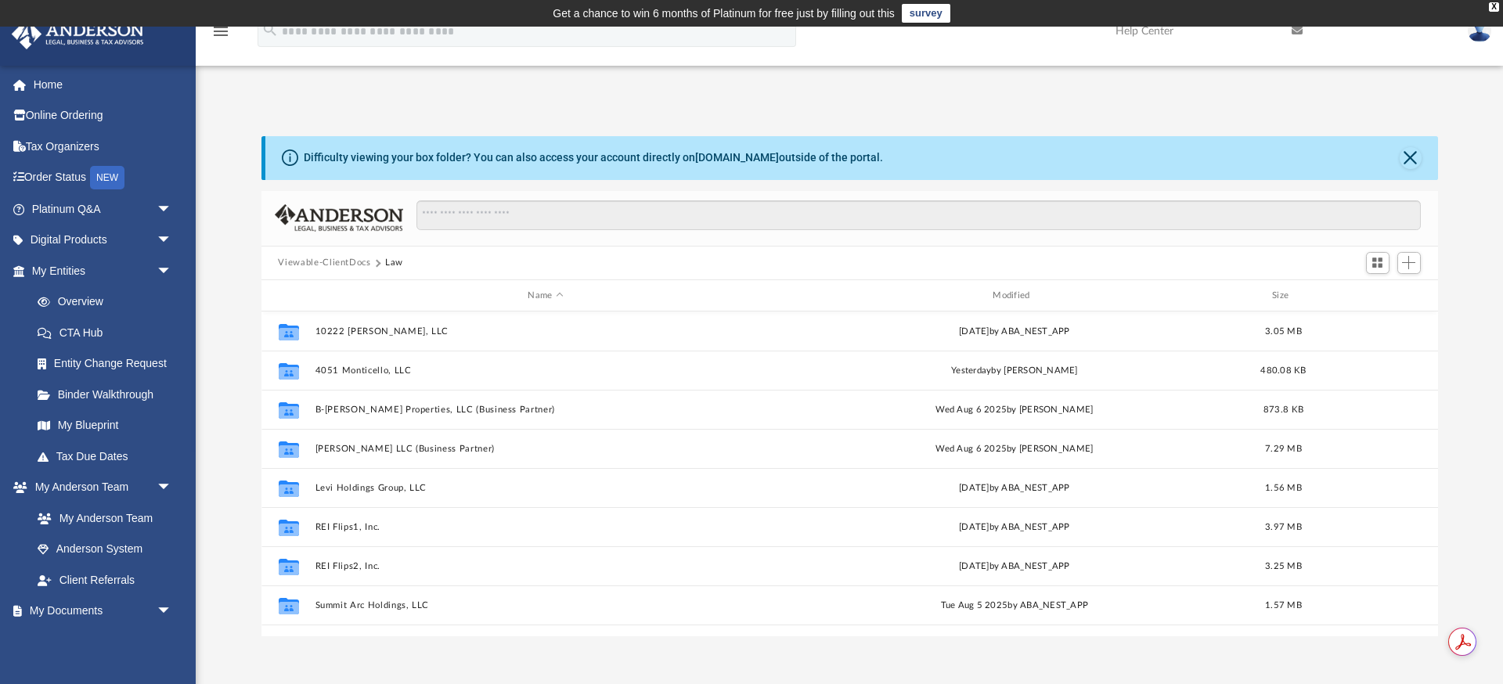
click at [391, 259] on button "Law" at bounding box center [394, 263] width 18 height 14
click at [98, 429] on link "My Blueprint" at bounding box center [109, 425] width 174 height 31
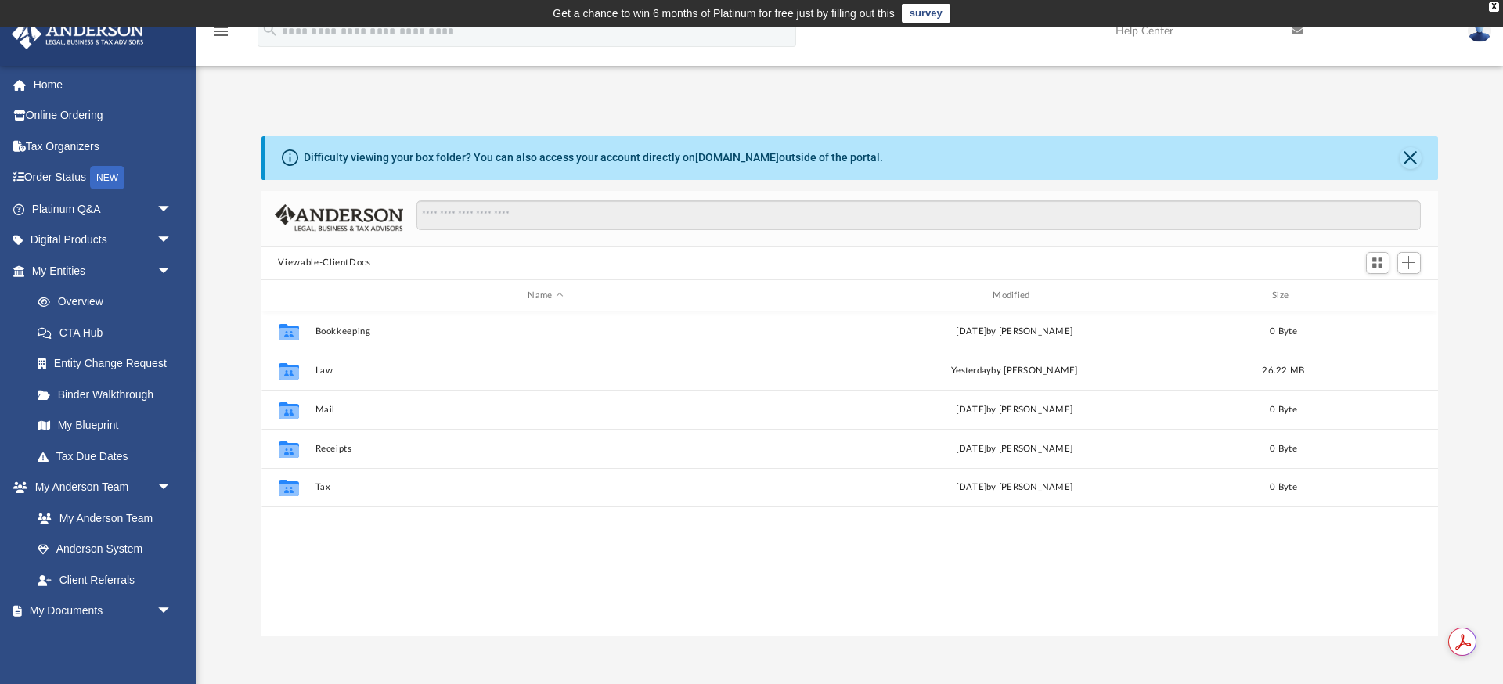
scroll to position [356, 1177]
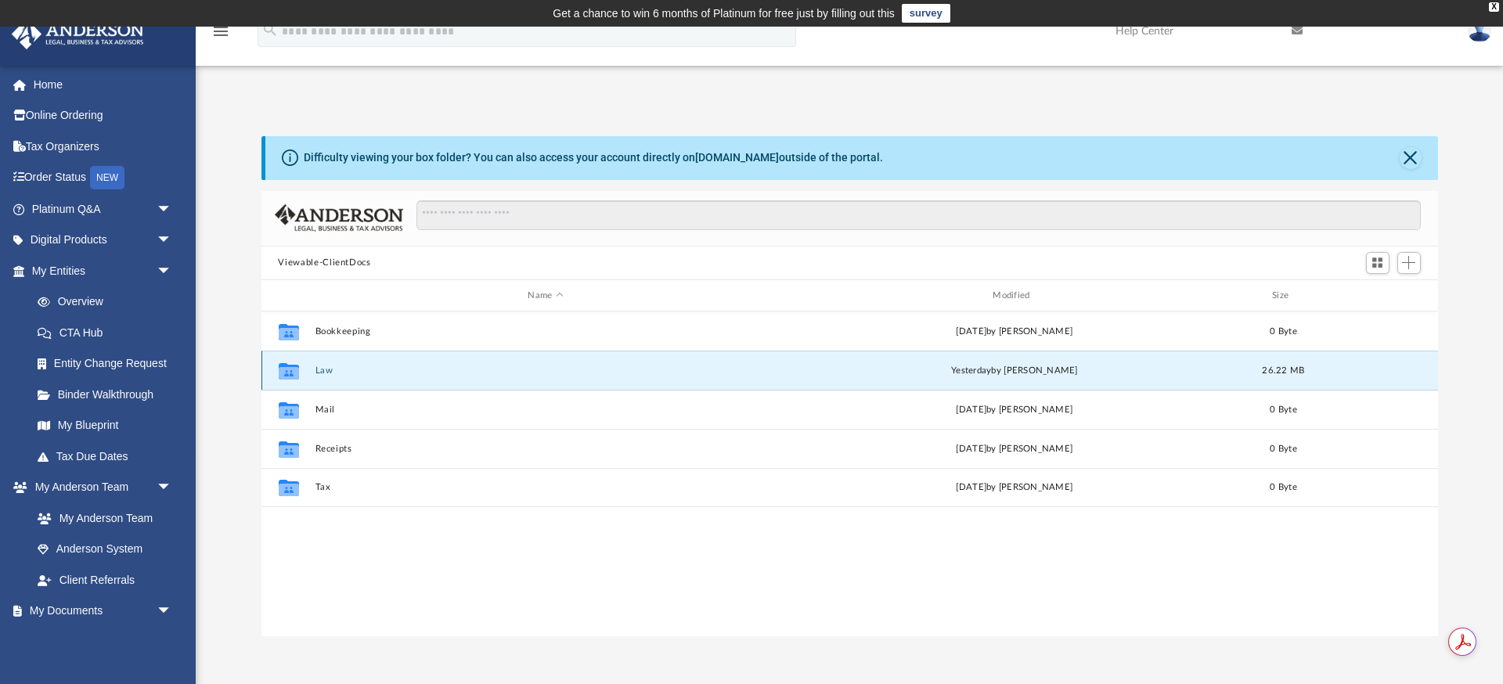
click at [321, 370] on button "Law" at bounding box center [546, 371] width 462 height 10
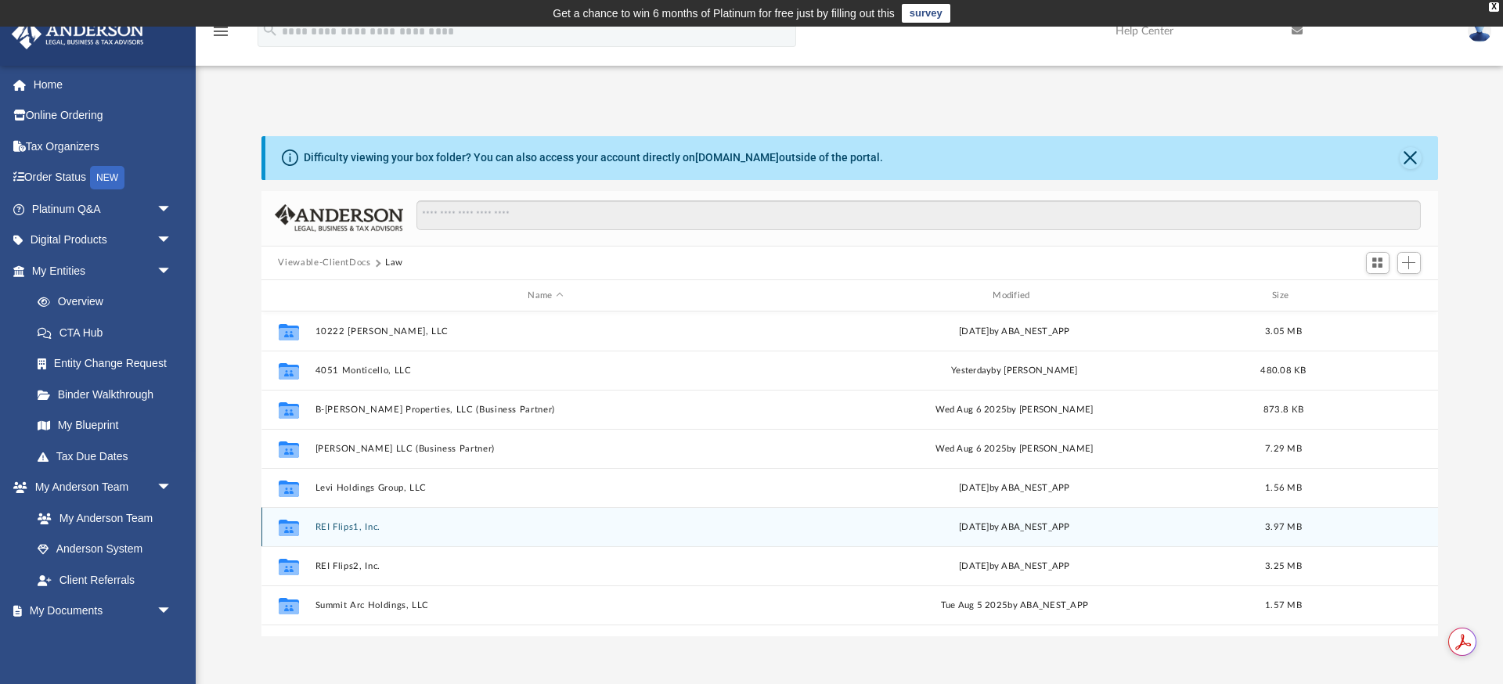
click at [341, 525] on button "REI Flips1, Inc." at bounding box center [546, 527] width 462 height 10
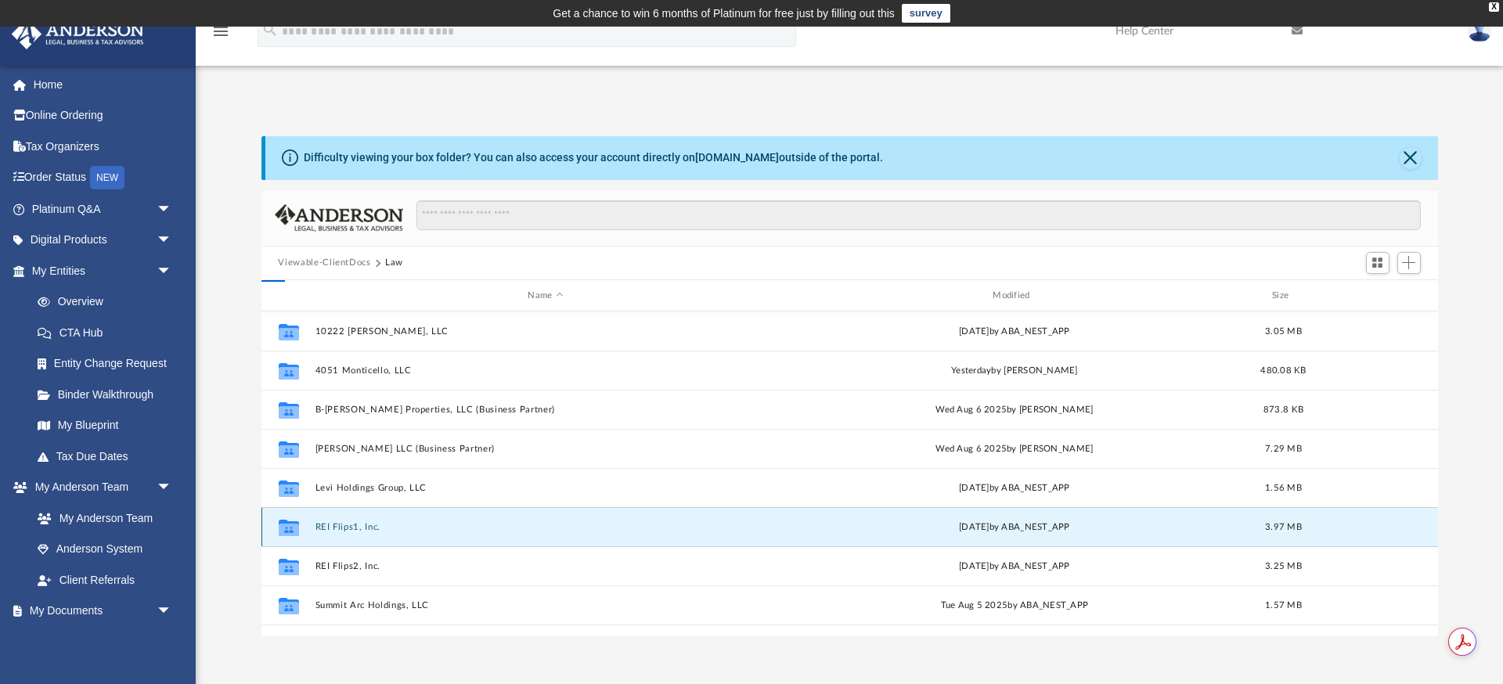
click at [341, 525] on button "REI Flips1, Inc." at bounding box center [546, 527] width 462 height 10
click at [298, 525] on icon "grid" at bounding box center [288, 530] width 20 height 13
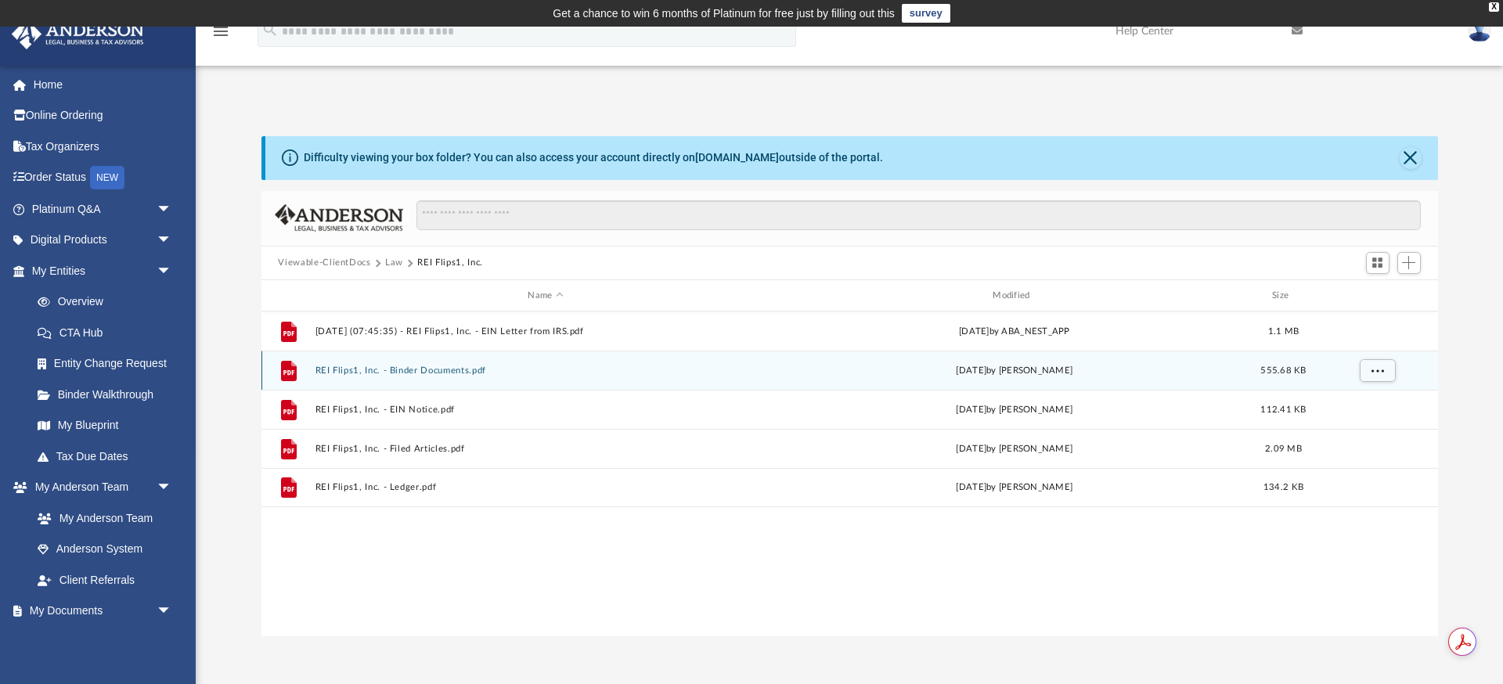
click at [405, 370] on button "REI Flips1, Inc. - Binder Documents.pdf" at bounding box center [546, 371] width 462 height 10
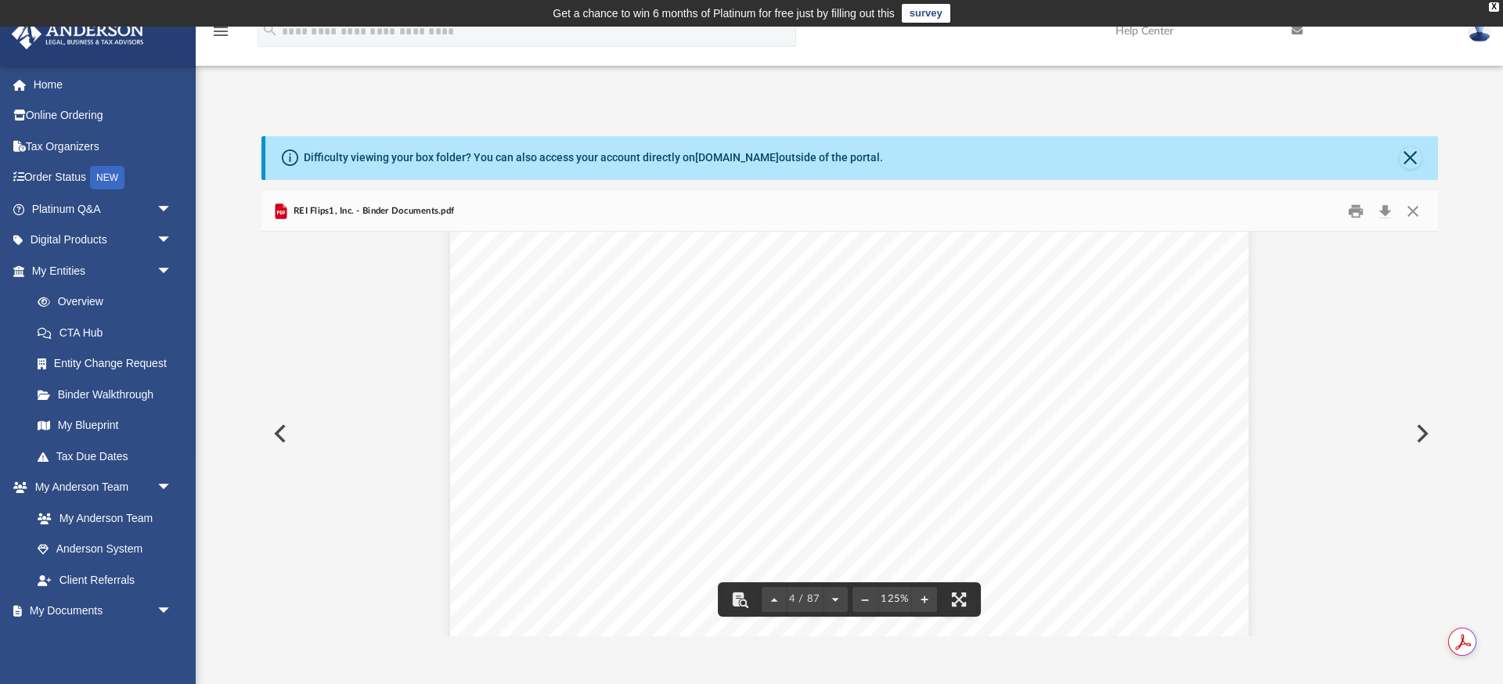
scroll to position [3498, 0]
click at [1387, 213] on button "Download" at bounding box center [1386, 211] width 28 height 24
click at [1391, 211] on button "Download" at bounding box center [1386, 211] width 28 height 24
